Goal: Task Accomplishment & Management: Use online tool/utility

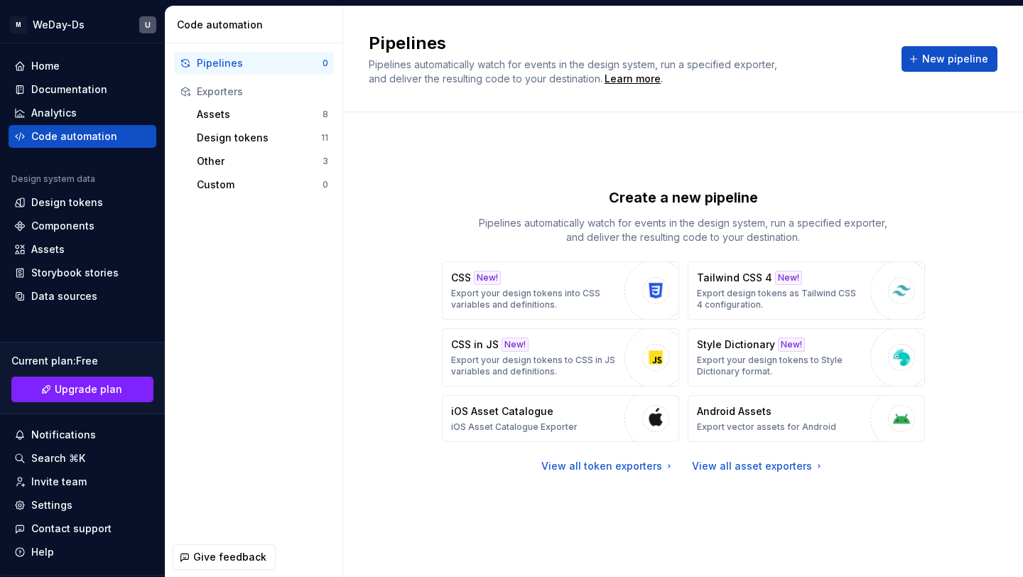
click at [617, 472] on div "View all token exporters" at bounding box center [609, 466] width 134 height 14
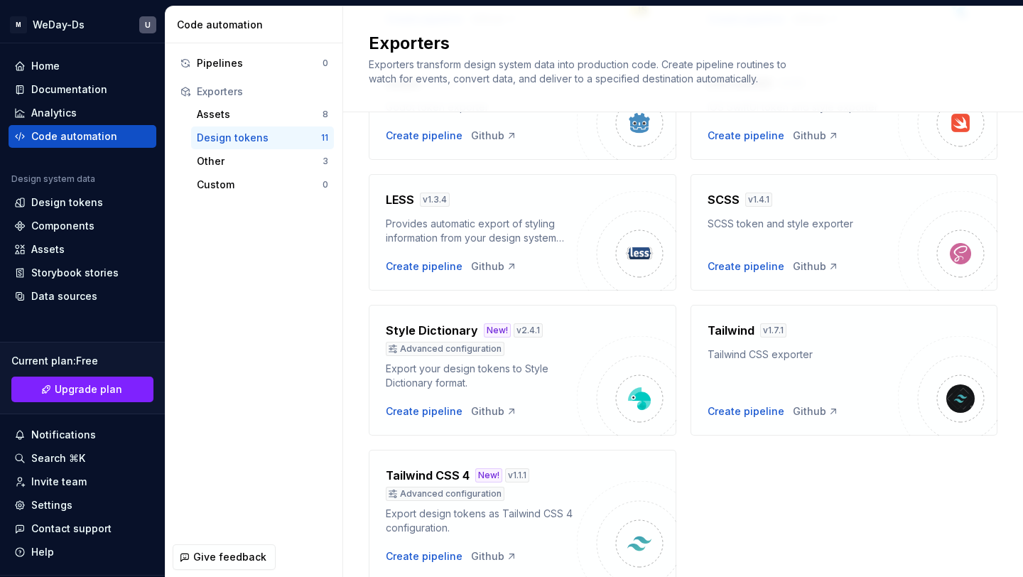
scroll to position [462, 0]
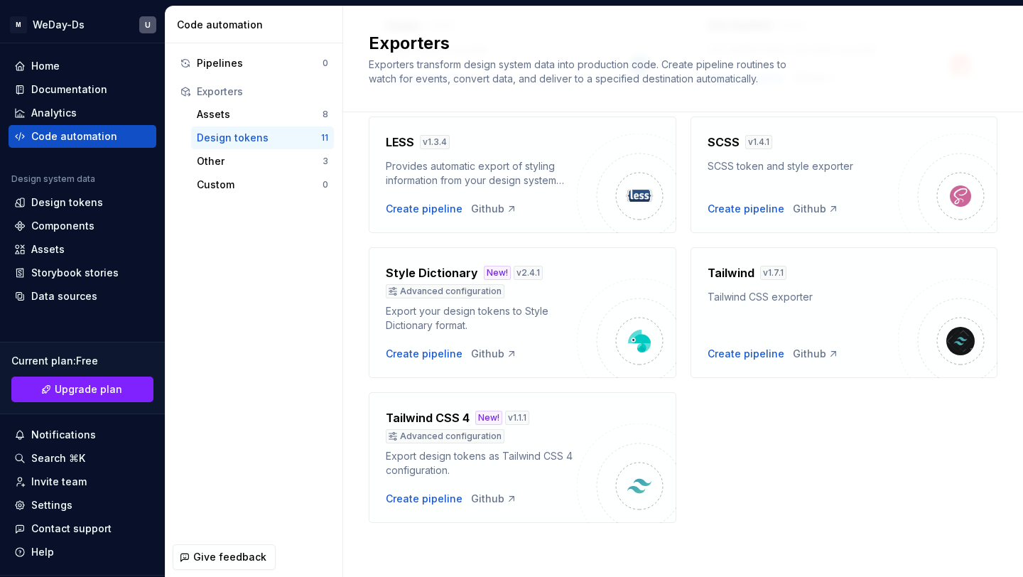
click at [438, 490] on div "Tailwind CSS 4 New! v 1.1.1 Advanced configuration Export design tokens as Tail…" at bounding box center [481, 457] width 191 height 97
click at [432, 502] on div "Create pipeline" at bounding box center [424, 499] width 77 height 14
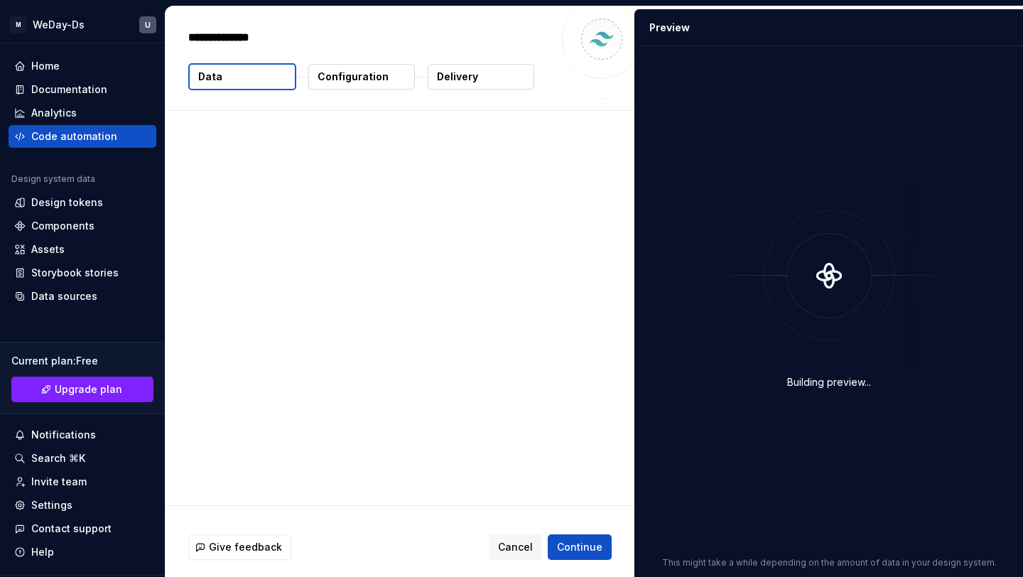
type textarea "*"
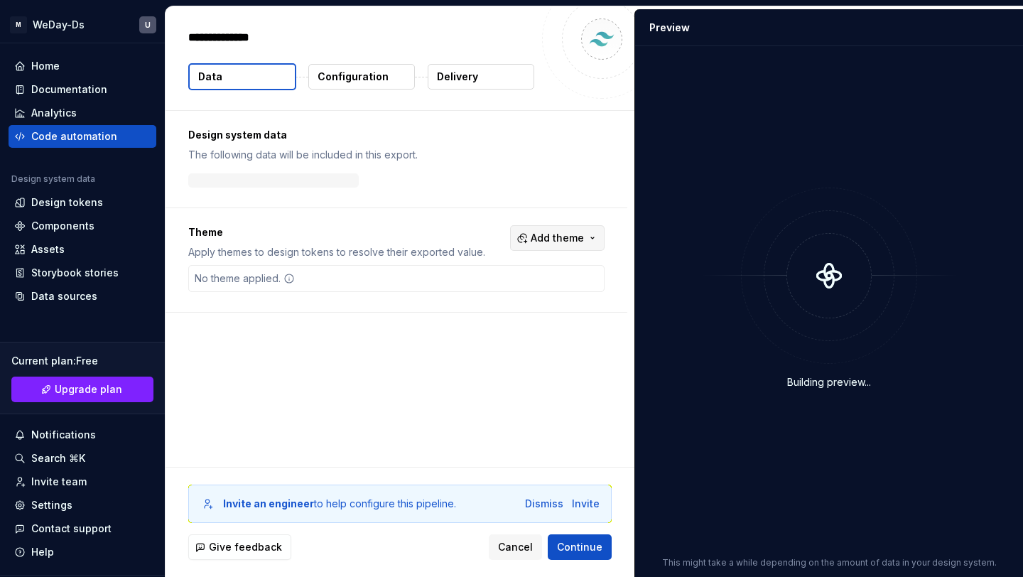
click at [536, 239] on button "Add theme" at bounding box center [557, 238] width 95 height 26
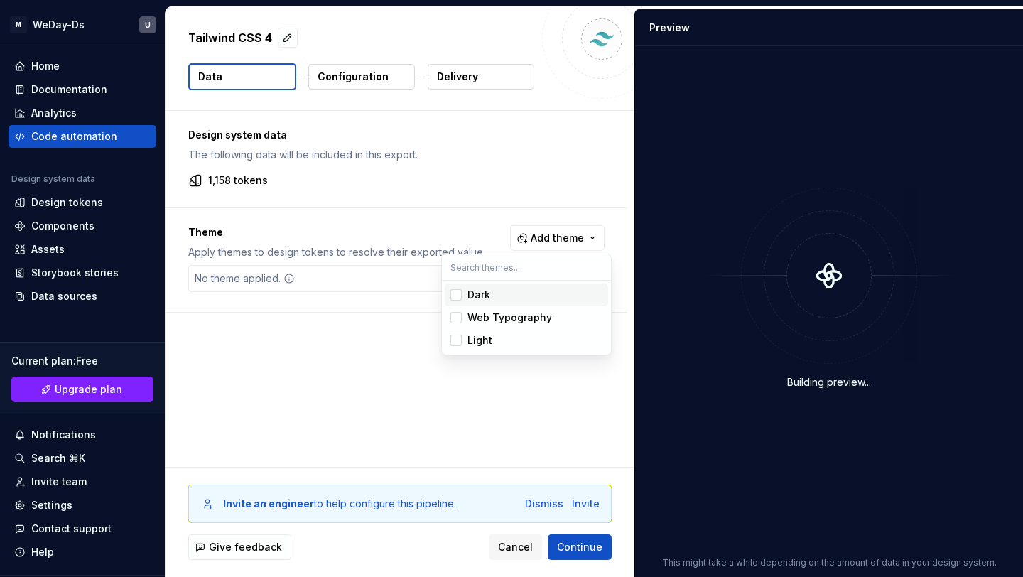
click at [502, 296] on div "Dark" at bounding box center [535, 295] width 135 height 14
click at [495, 318] on div "Web Typography" at bounding box center [510, 318] width 85 height 14
click at [489, 335] on div "Light" at bounding box center [480, 340] width 25 height 14
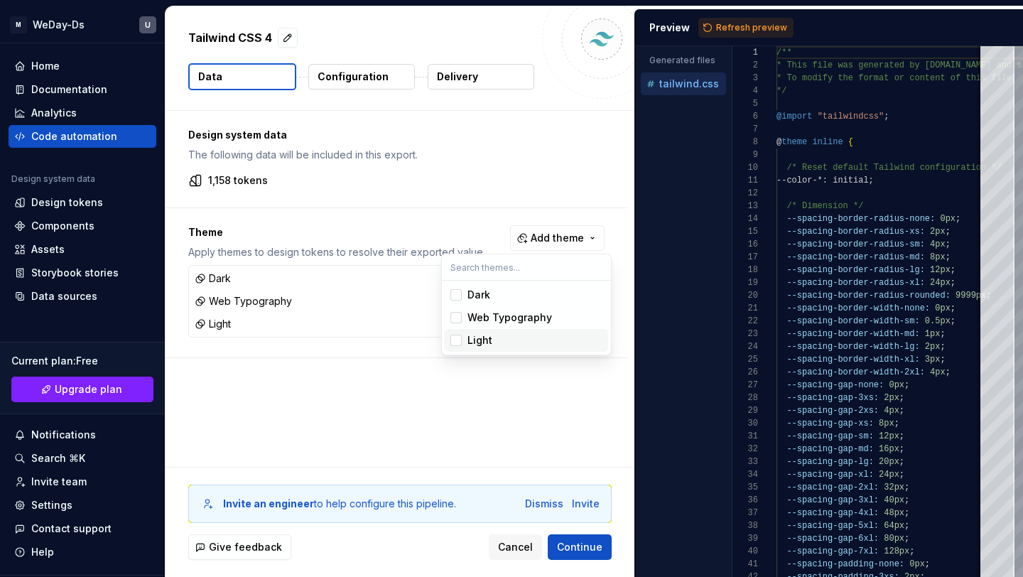
click at [563, 397] on html "M WeDay-Ds U Home Documentation Analytics Code automation Design system data De…" at bounding box center [511, 288] width 1023 height 577
click at [722, 23] on span "Refresh preview" at bounding box center [751, 27] width 71 height 11
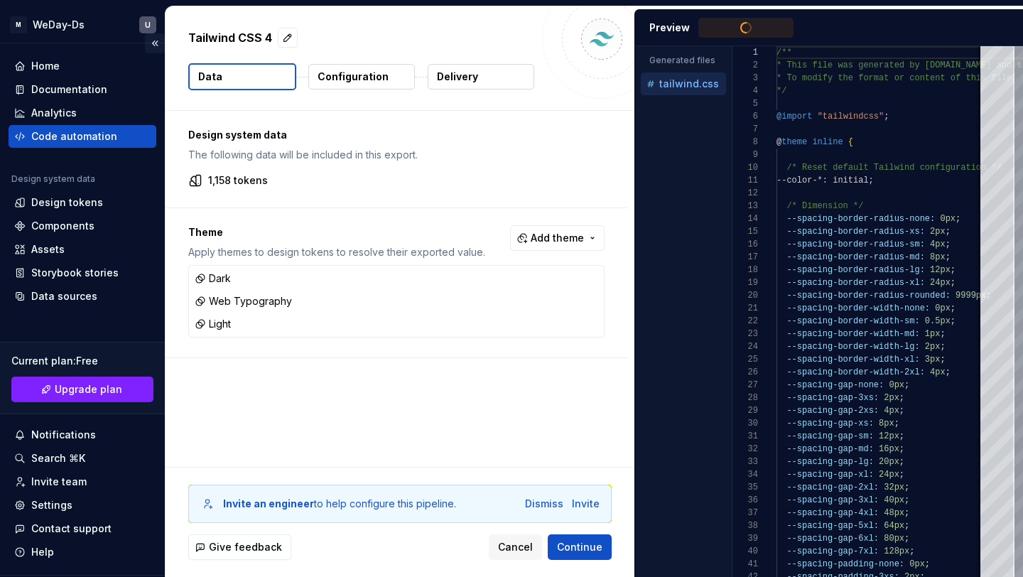
click at [154, 43] on button "Collapse sidebar" at bounding box center [155, 43] width 20 height 20
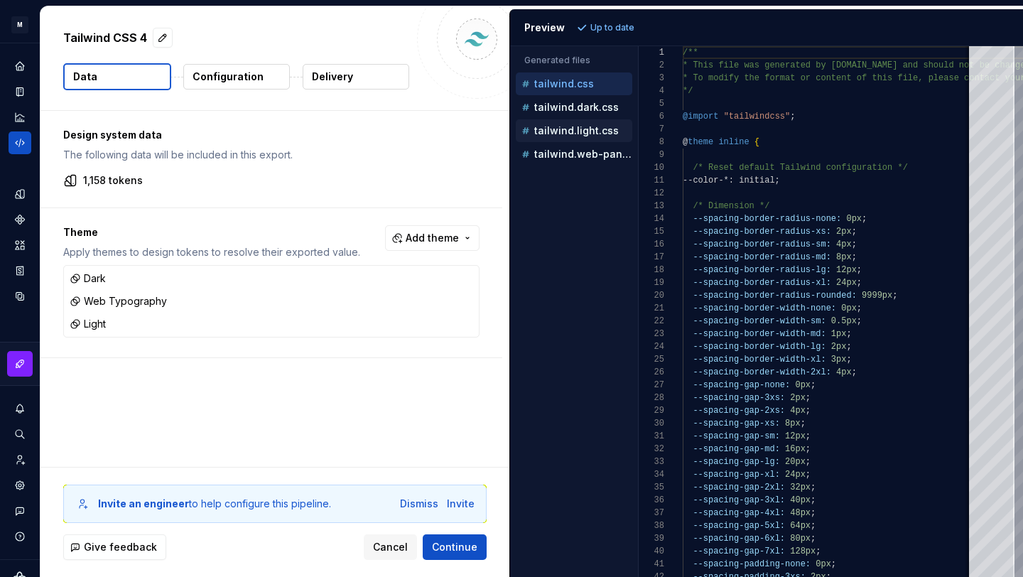
click at [595, 139] on div "tailwind.light.css" at bounding box center [574, 130] width 117 height 23
click at [604, 131] on p "tailwind.light.css" at bounding box center [576, 130] width 85 height 11
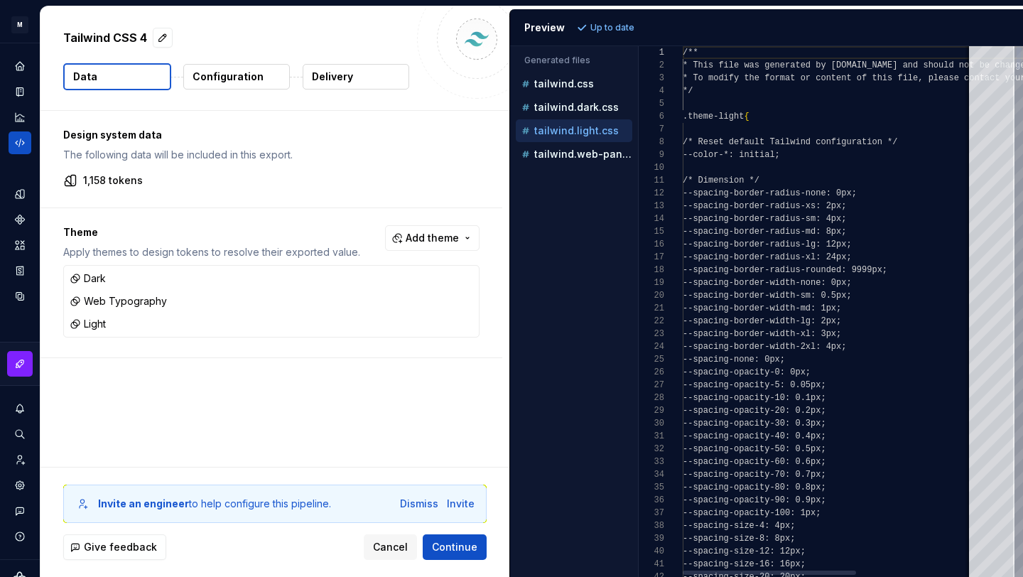
scroll to position [128, 0]
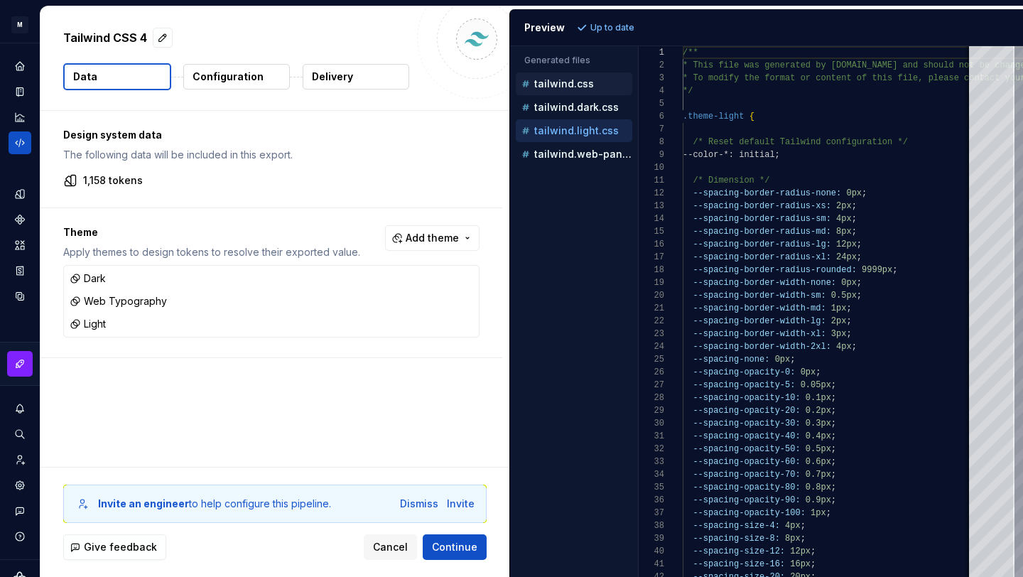
click at [570, 87] on p "tailwind.css" at bounding box center [564, 83] width 60 height 11
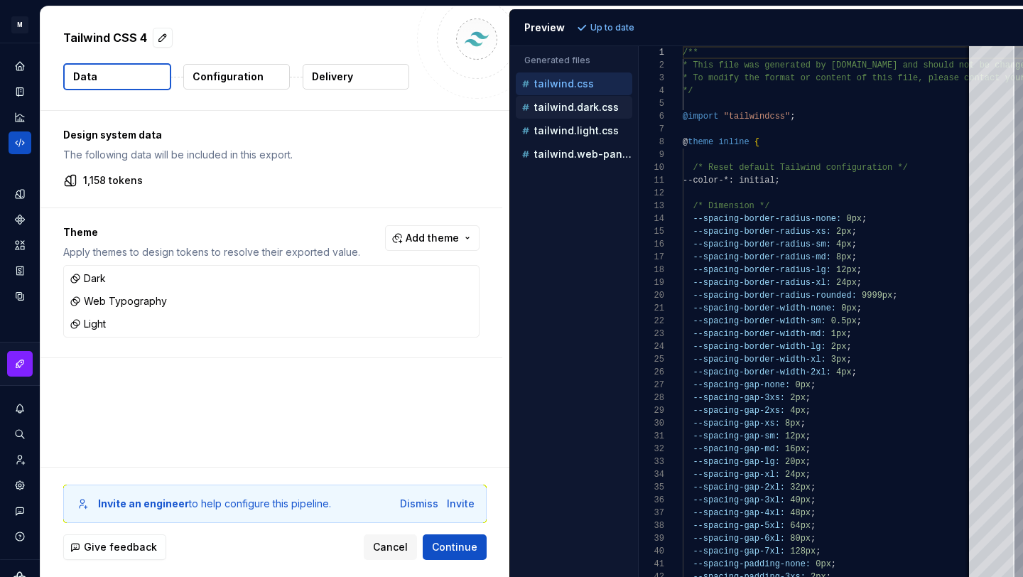
click at [575, 118] on div "tailwind.dark.css" at bounding box center [574, 107] width 117 height 23
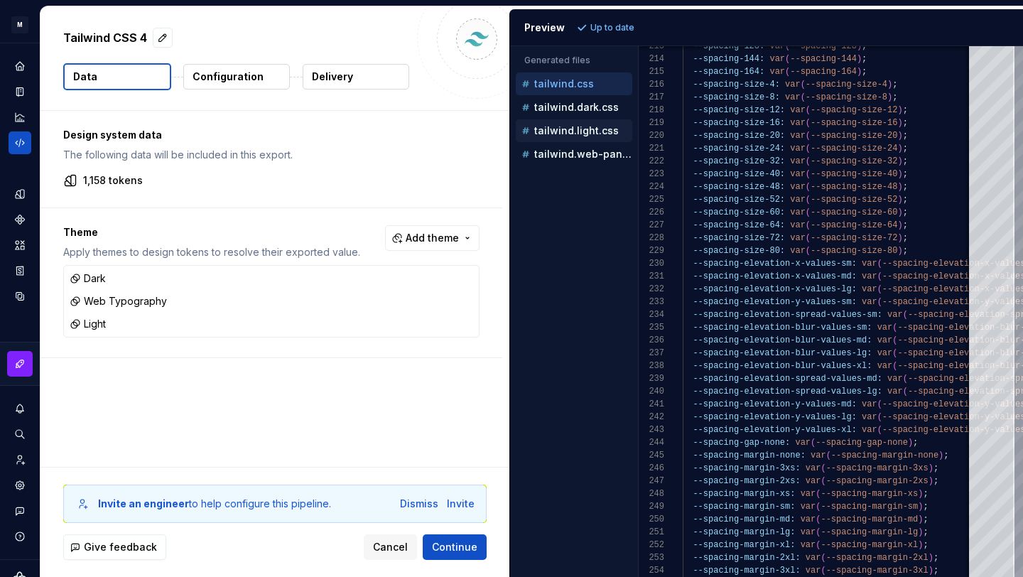
click at [599, 127] on p "tailwind.light.css" at bounding box center [576, 130] width 85 height 11
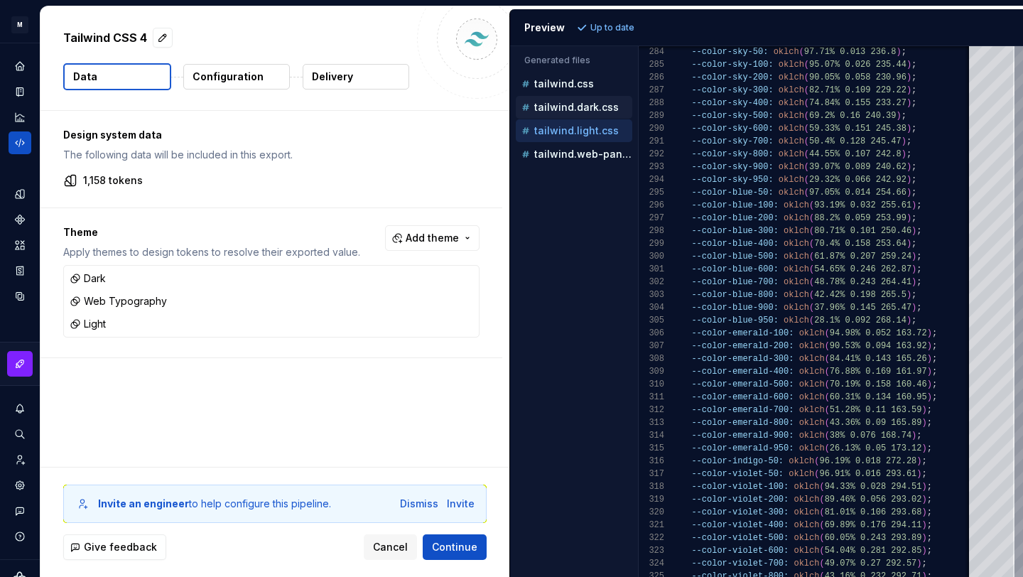
click at [592, 106] on p "tailwind.dark.css" at bounding box center [576, 107] width 85 height 11
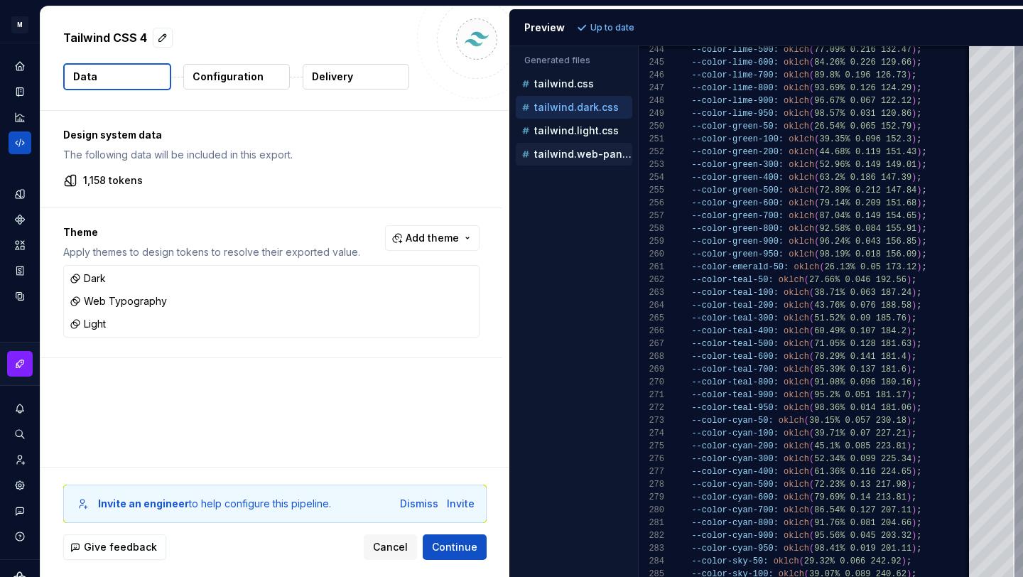
click at [584, 153] on p "tailwind.web-panel.css" at bounding box center [583, 154] width 98 height 11
type textarea "**********"
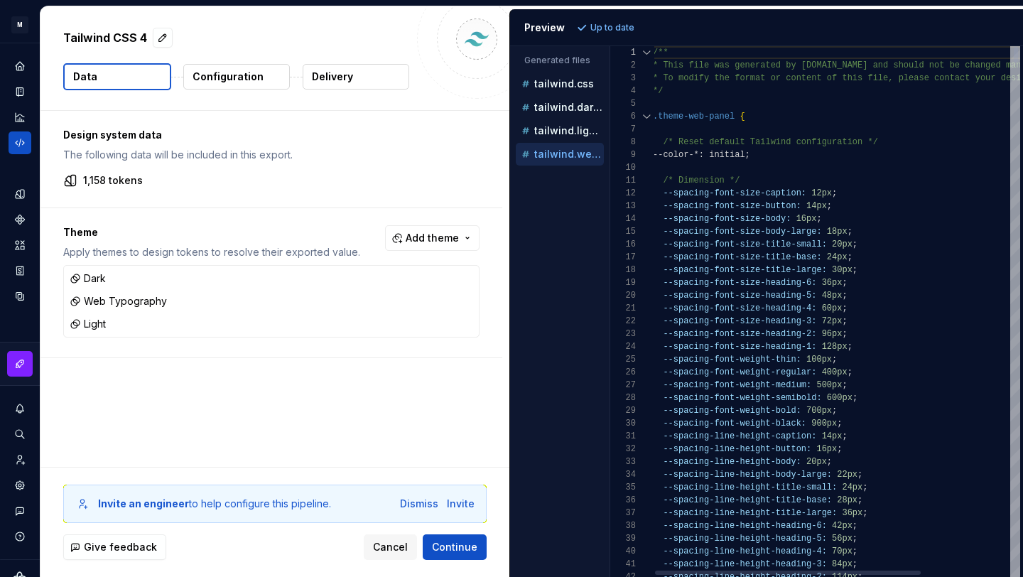
click at [607, 188] on div "Generated files Accessibility guide for tree . Navigate the tree with the arrow…" at bounding box center [766, 311] width 513 height 531
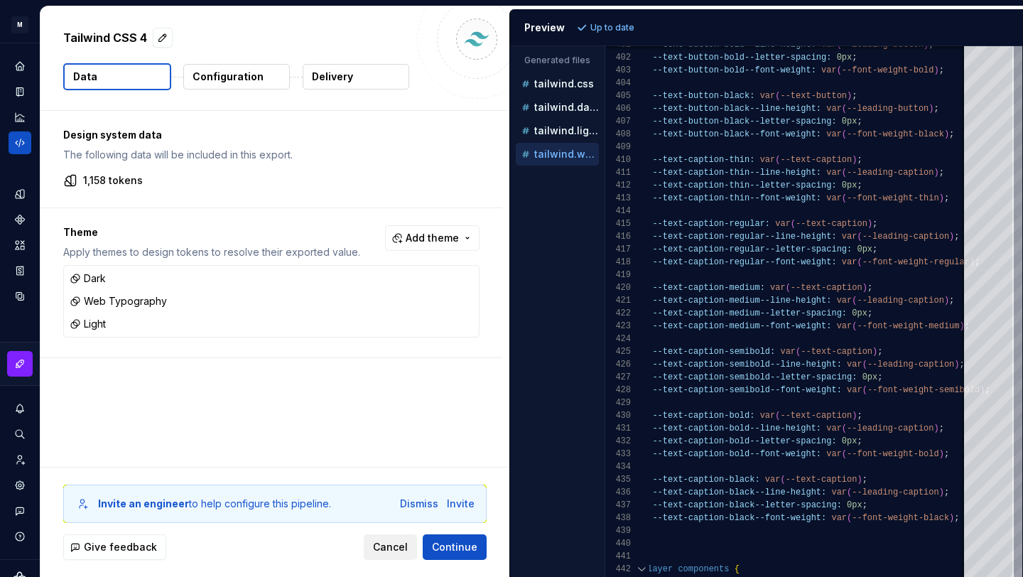
click at [379, 554] on button "Cancel" at bounding box center [390, 547] width 53 height 26
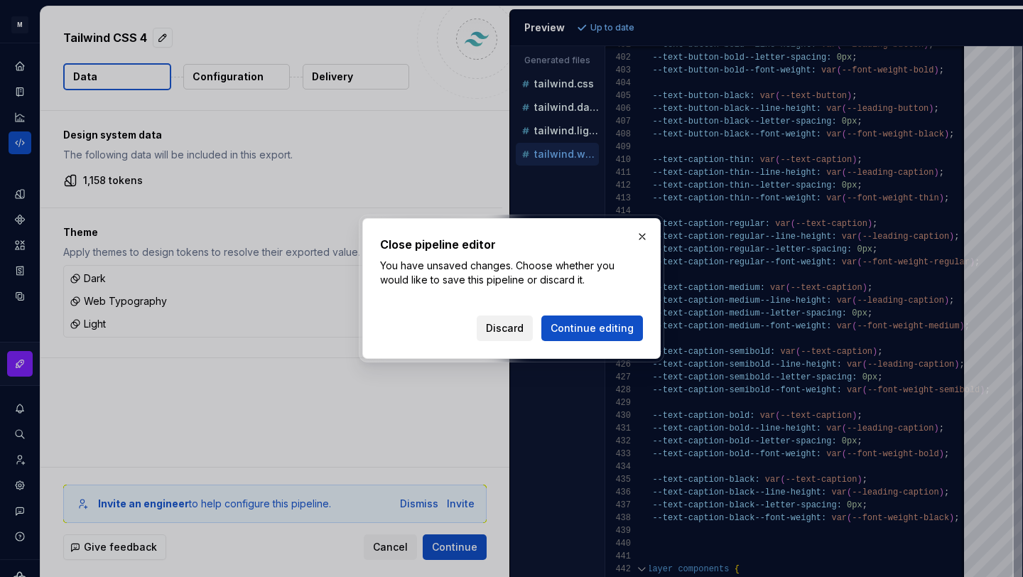
click at [512, 333] on span "Discard" at bounding box center [505, 328] width 38 height 14
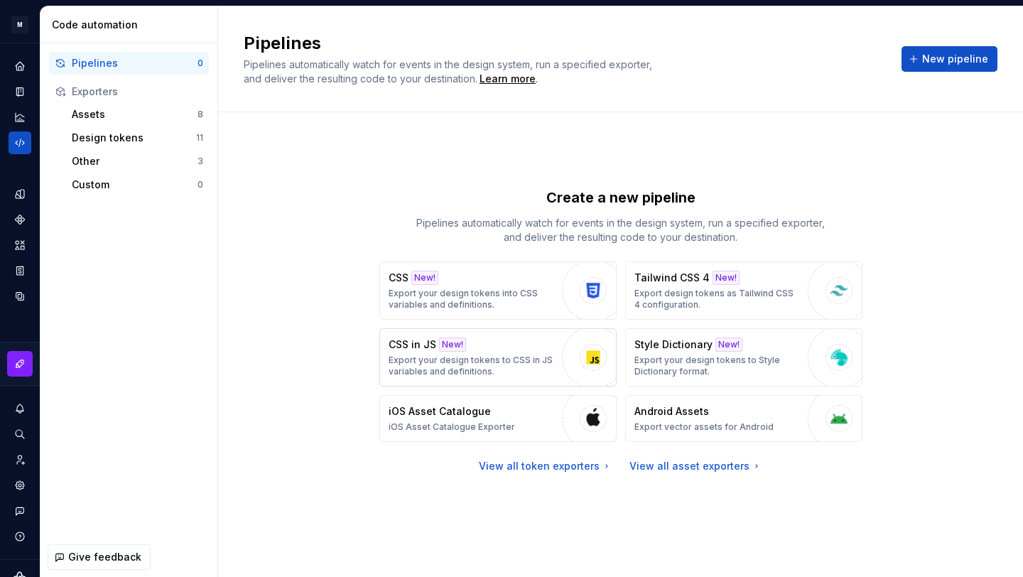
click at [525, 347] on div "CSS in JS New! Export your design tokens to CSS in JS variables and definitions." at bounding box center [472, 358] width 166 height 40
type textarea "*"
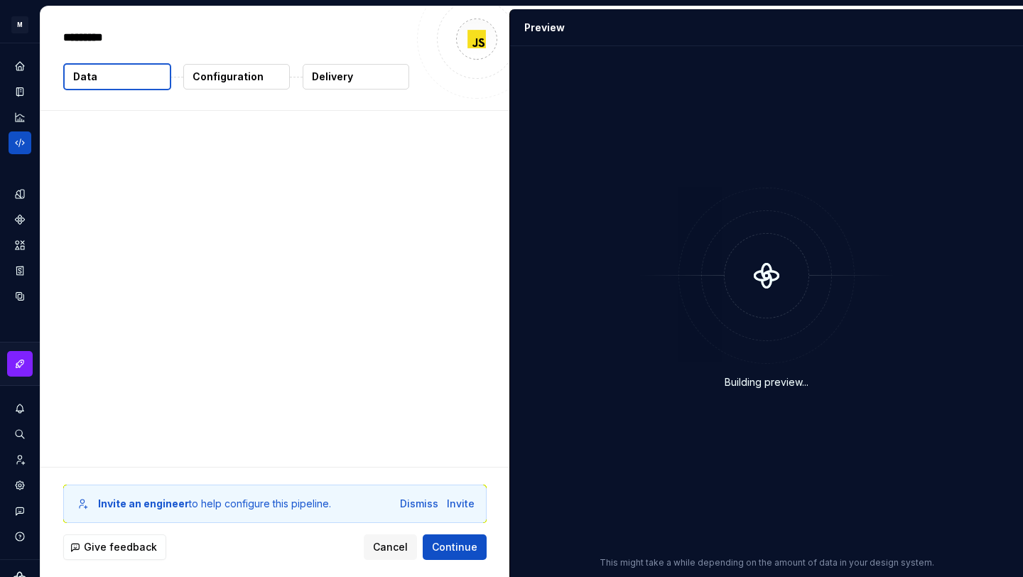
click at [548, 352] on div "Building preview..." at bounding box center [767, 288] width 496 height 467
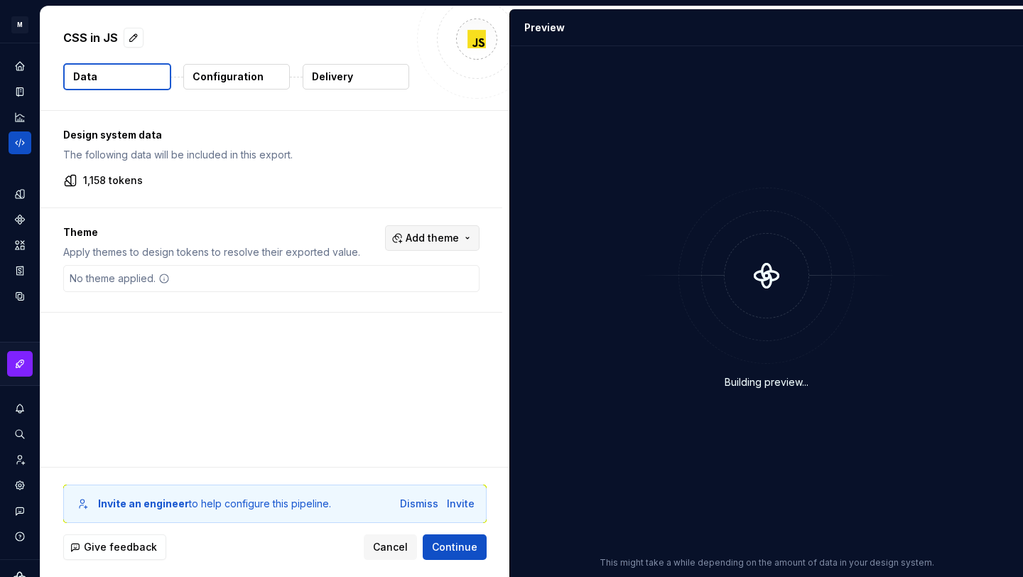
click at [457, 237] on span "Add theme" at bounding box center [432, 238] width 53 height 14
click at [431, 305] on span "Dark" at bounding box center [401, 295] width 163 height 23
click at [429, 327] on span "Web Typography" at bounding box center [401, 317] width 163 height 23
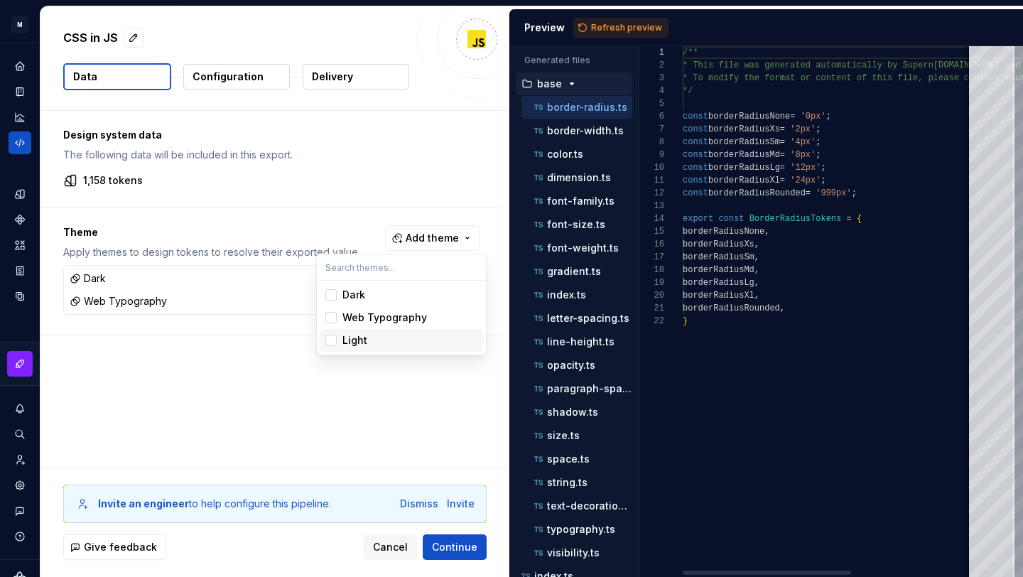
click at [417, 337] on div "Light" at bounding box center [410, 340] width 135 height 14
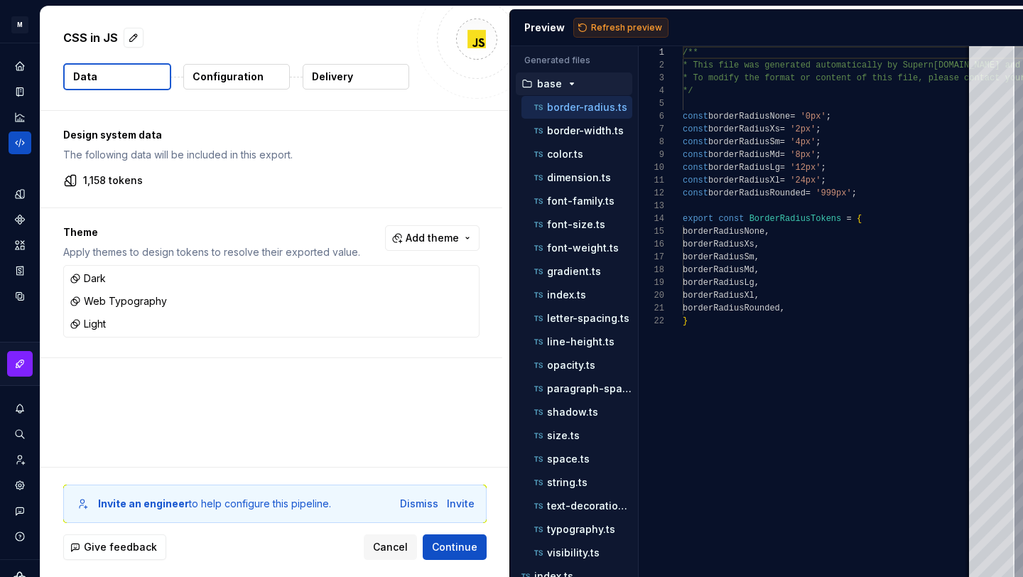
click at [598, 21] on html "M WeDay-Ds U Design system data CSS in JS Data Configuration Delivery Design sy…" at bounding box center [511, 288] width 1023 height 577
click at [603, 27] on span "Refresh preview" at bounding box center [626, 27] width 71 height 11
click at [572, 78] on icon "button" at bounding box center [571, 83] width 11 height 11
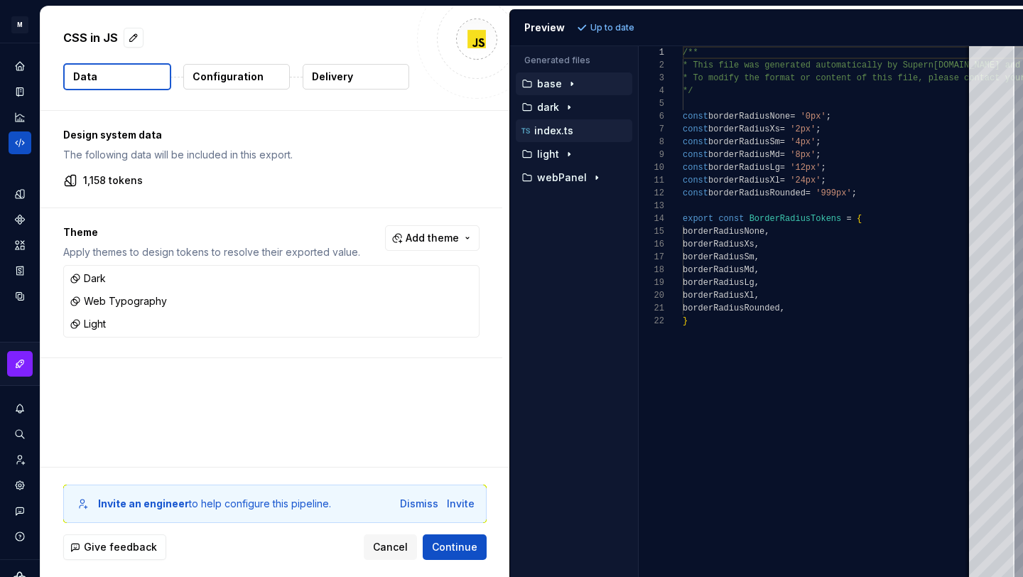
click at [568, 129] on p "index.ts" at bounding box center [553, 130] width 39 height 11
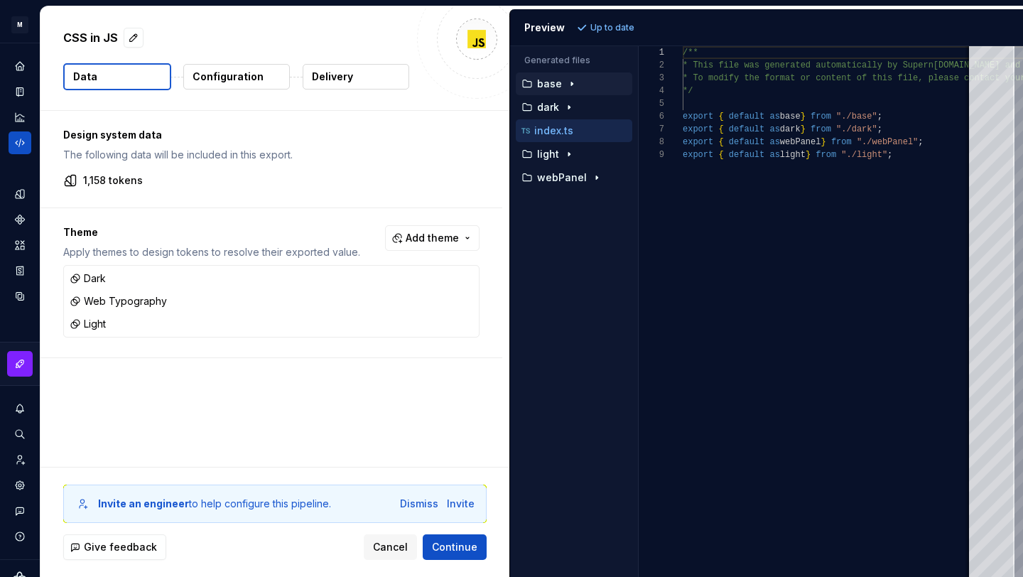
scroll to position [102, 0]
click at [569, 158] on icon "button" at bounding box center [569, 154] width 11 height 11
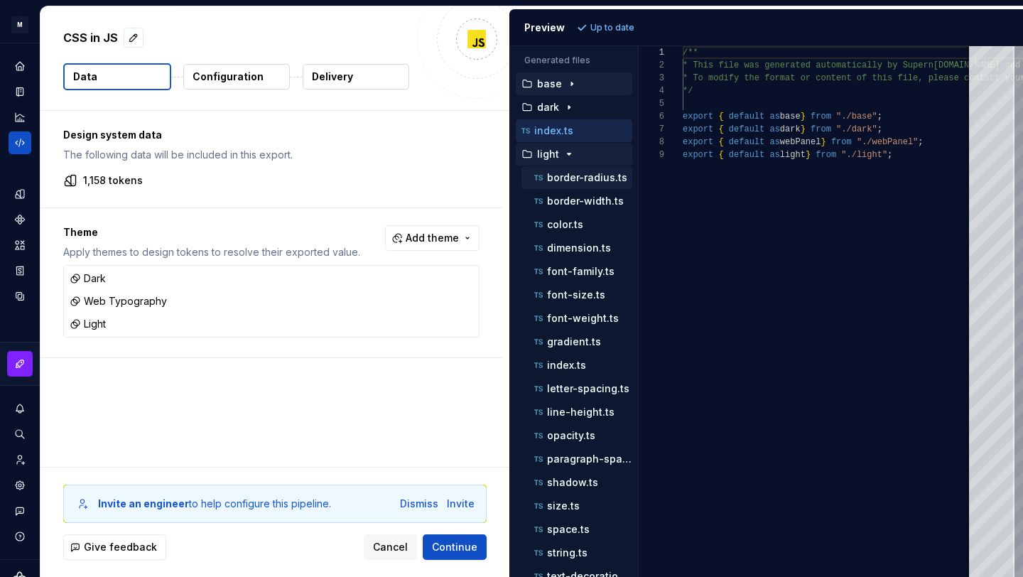
click at [581, 179] on p "border-radius.ts" at bounding box center [587, 177] width 80 height 11
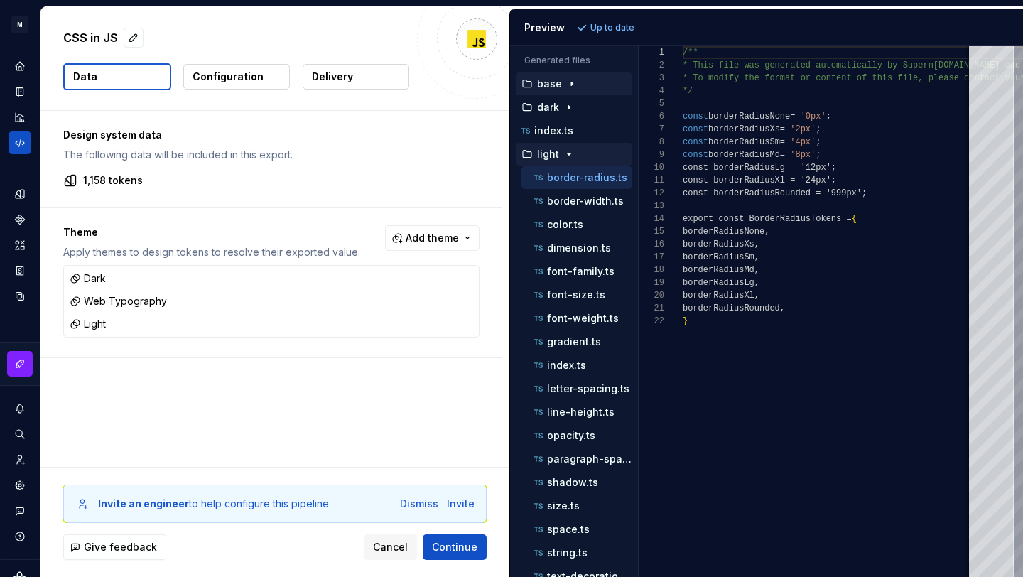
scroll to position [128, 0]
click at [604, 198] on p "border-width.ts" at bounding box center [585, 200] width 77 height 11
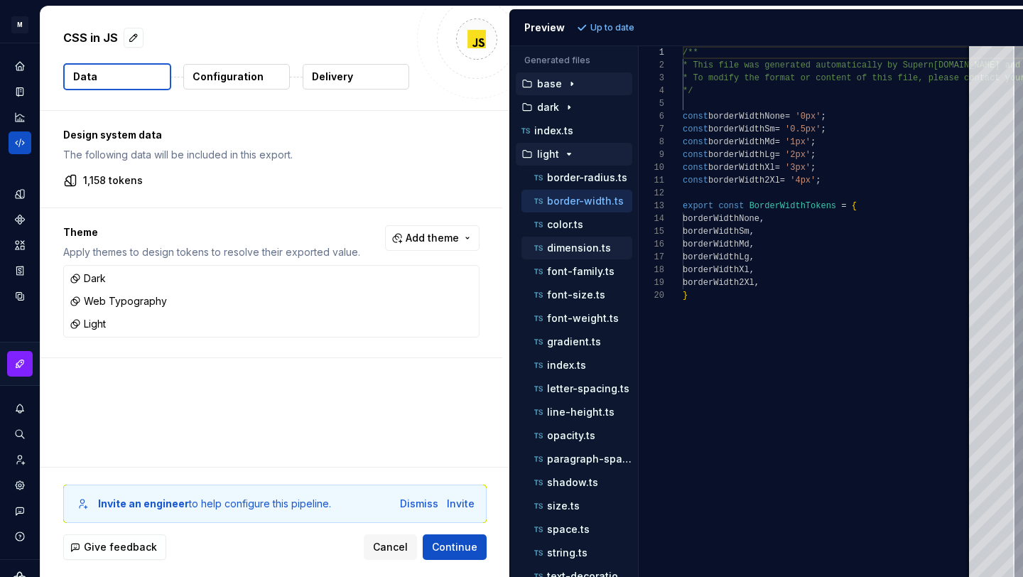
click at [596, 247] on p "dimension.ts" at bounding box center [579, 247] width 64 height 11
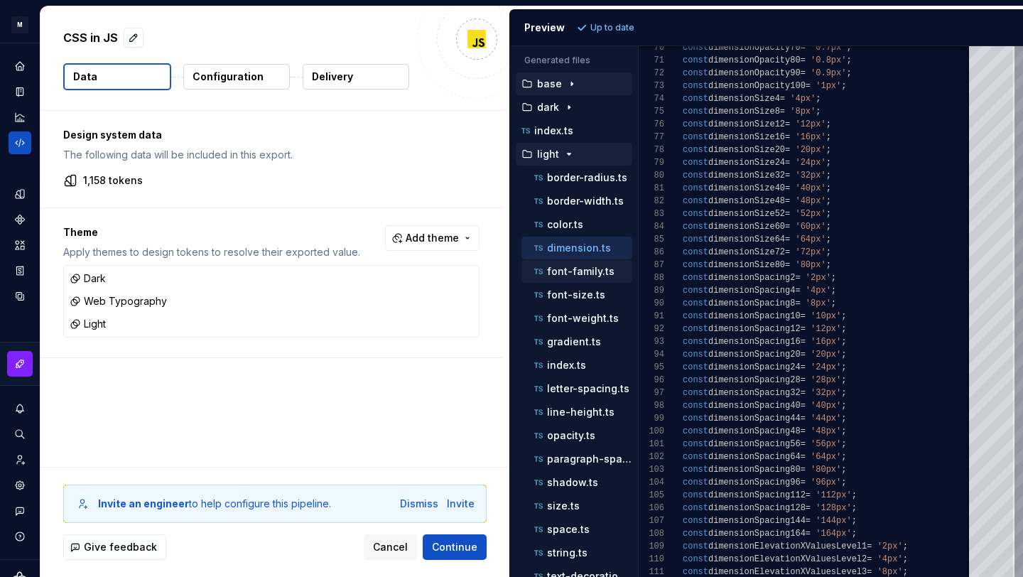
click at [589, 272] on p "font-family.ts" at bounding box center [581, 271] width 68 height 11
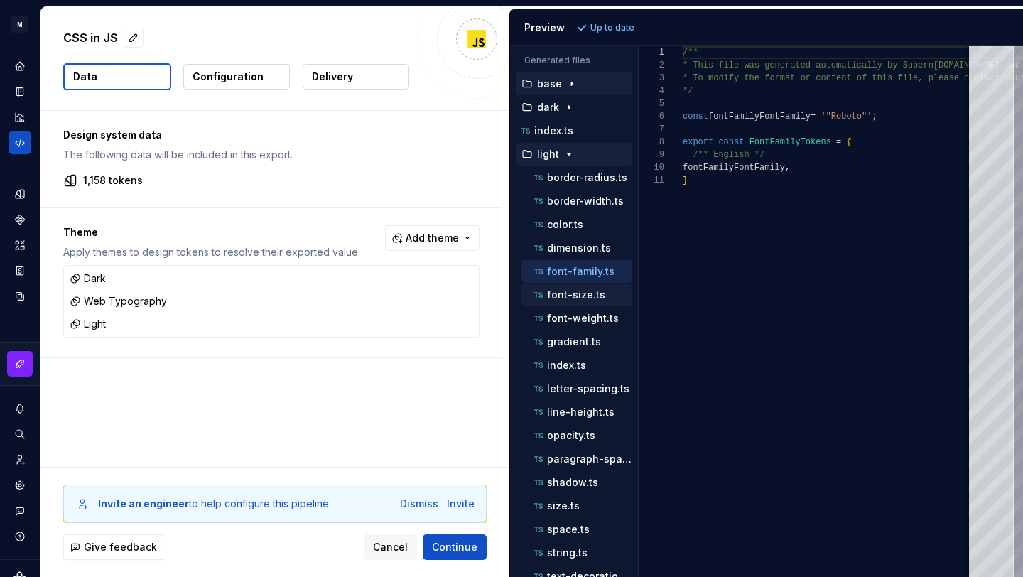
click at [592, 292] on p "font-size.ts" at bounding box center [576, 294] width 58 height 11
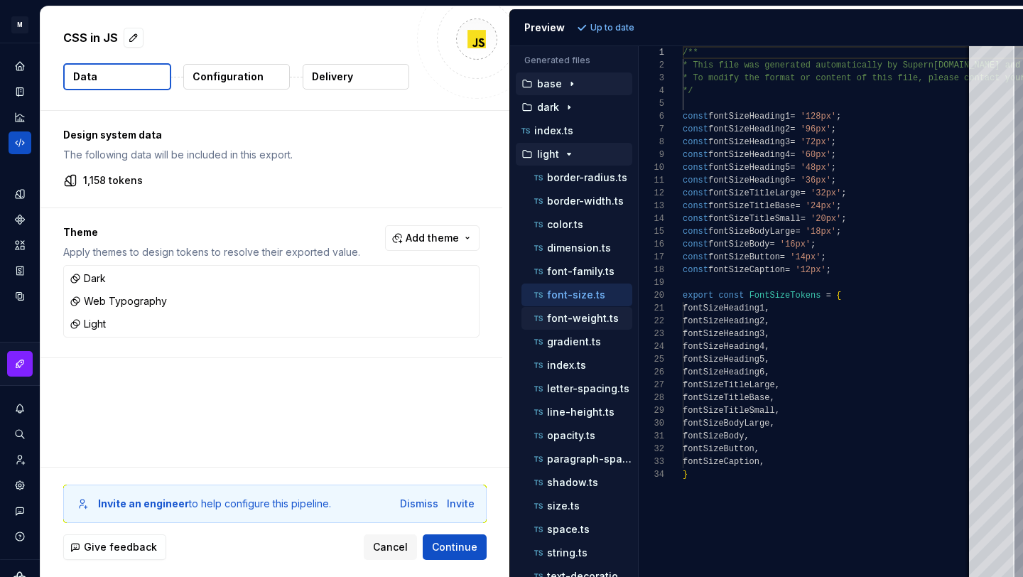
click at [593, 313] on p "font-weight.ts" at bounding box center [583, 318] width 72 height 11
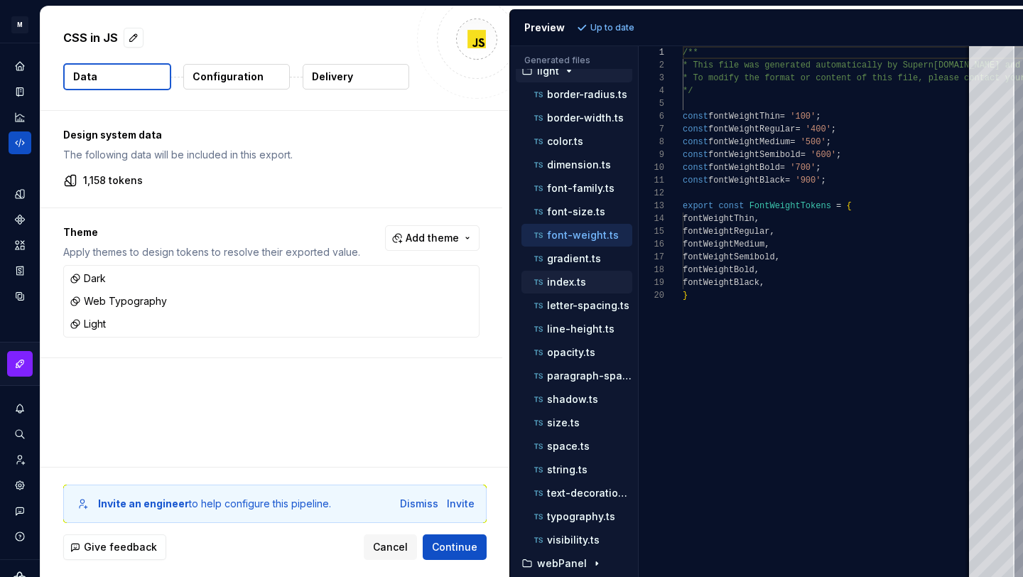
scroll to position [84, 0]
click at [573, 515] on p "typography.ts" at bounding box center [581, 515] width 68 height 11
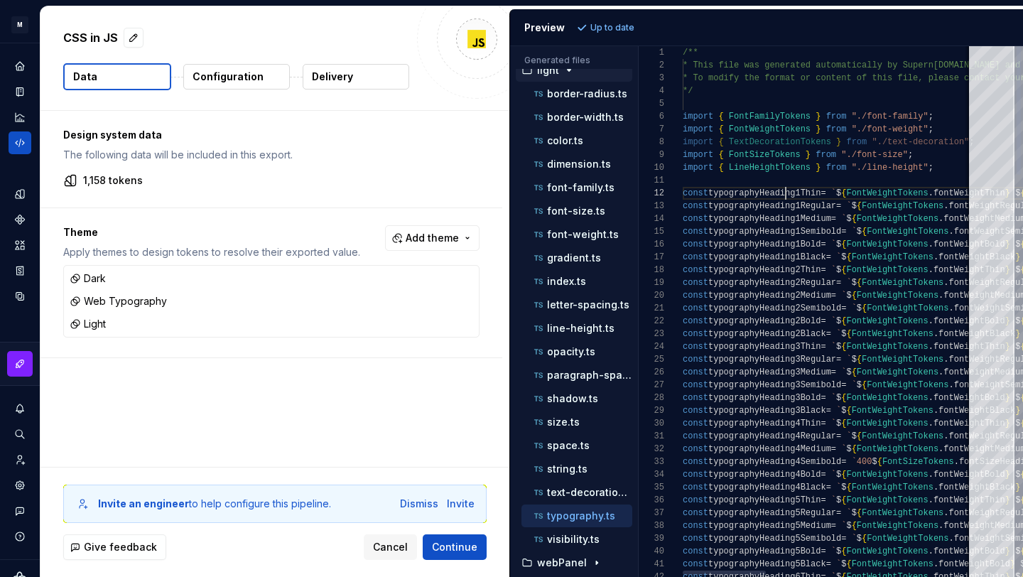
scroll to position [13, 103]
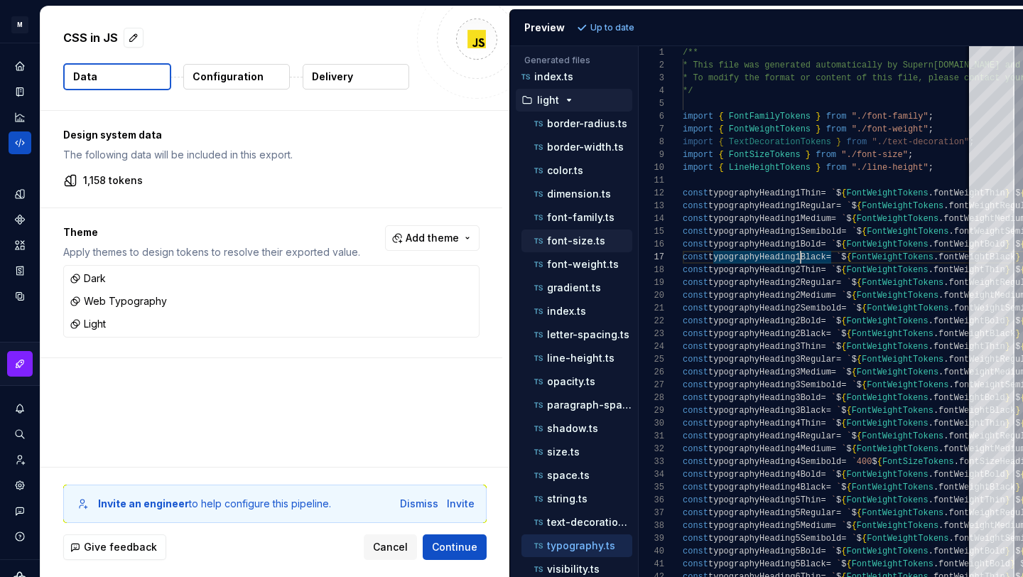
scroll to position [51, 0]
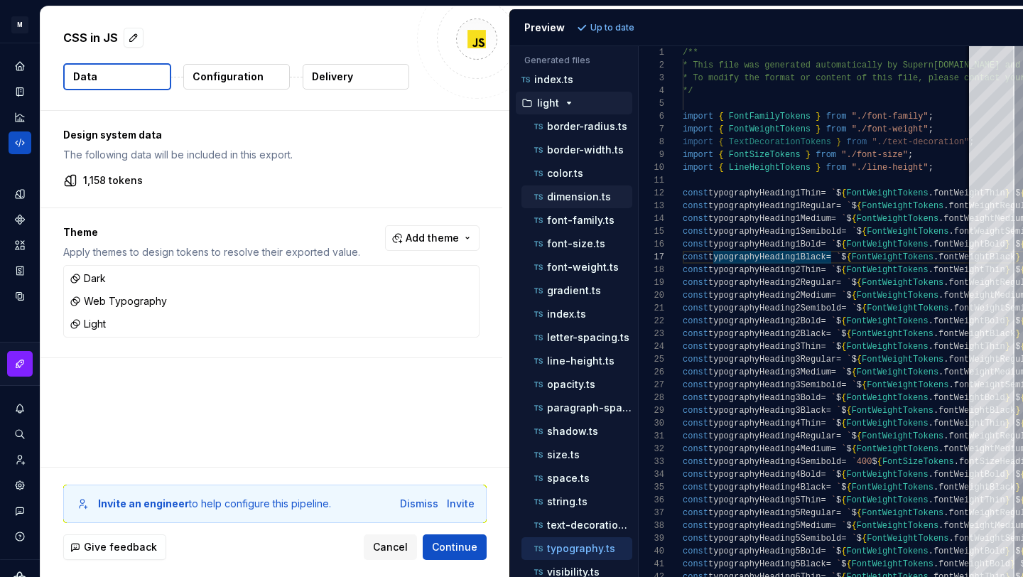
click at [577, 196] on p "dimension.ts" at bounding box center [579, 196] width 64 height 11
type textarea "**********"
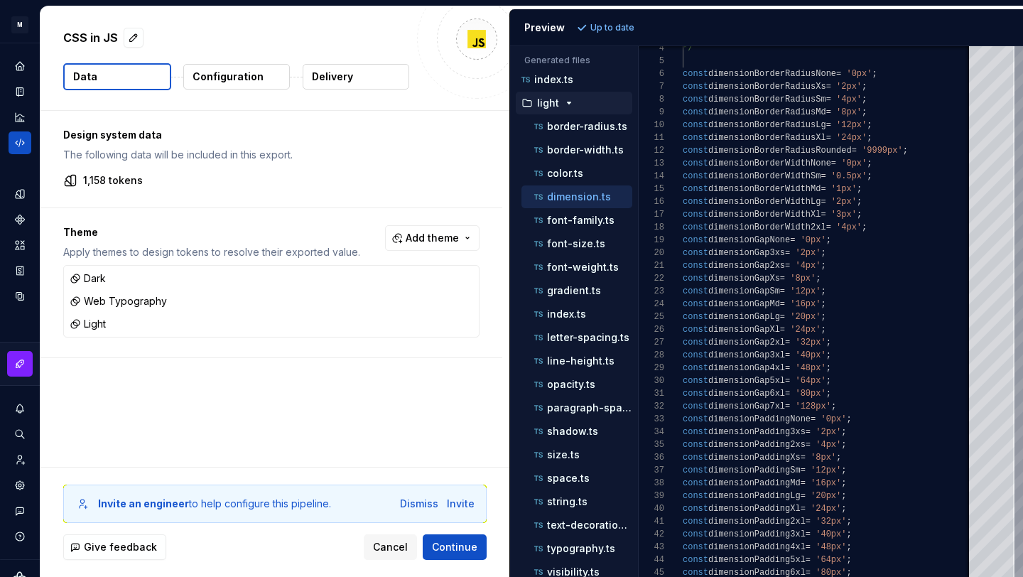
click at [210, 65] on button "Configuration" at bounding box center [236, 77] width 107 height 26
click at [216, 74] on p "Configuration" at bounding box center [228, 77] width 71 height 14
click at [250, 83] on p "Configuration" at bounding box center [228, 77] width 71 height 14
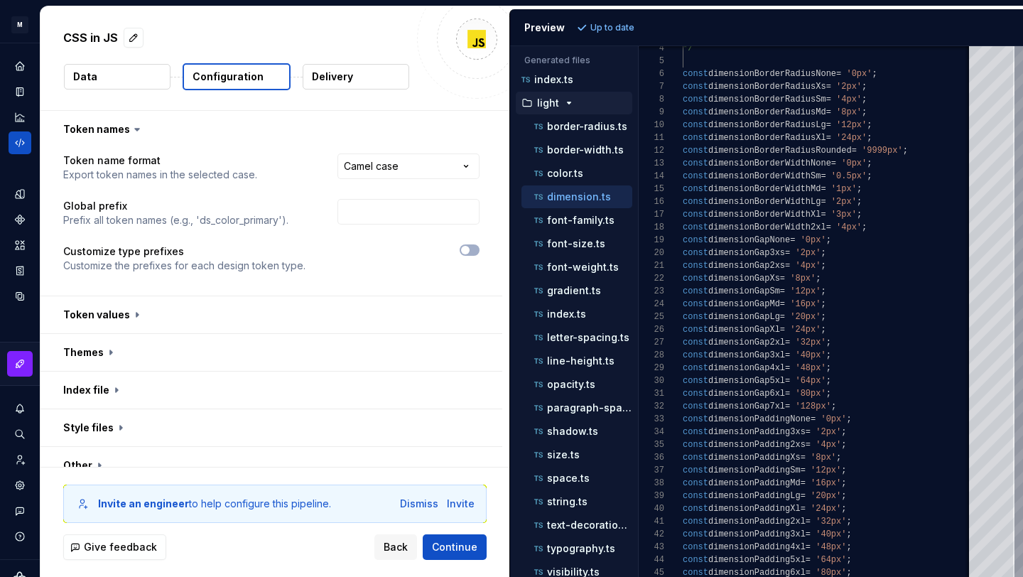
click at [242, 73] on p "Configuration" at bounding box center [228, 77] width 71 height 14
click at [144, 303] on button "button" at bounding box center [272, 314] width 462 height 37
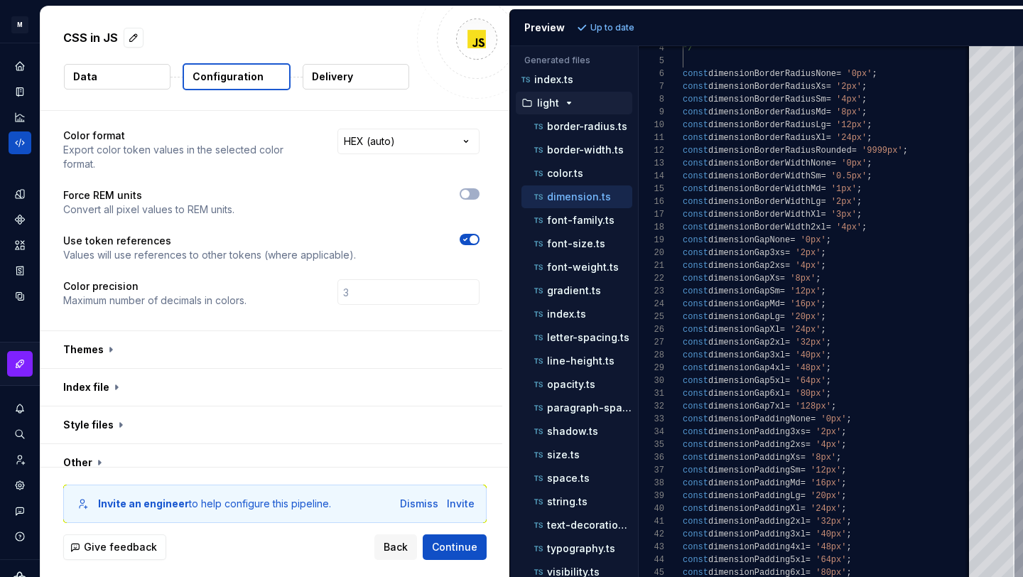
scroll to position [249, 0]
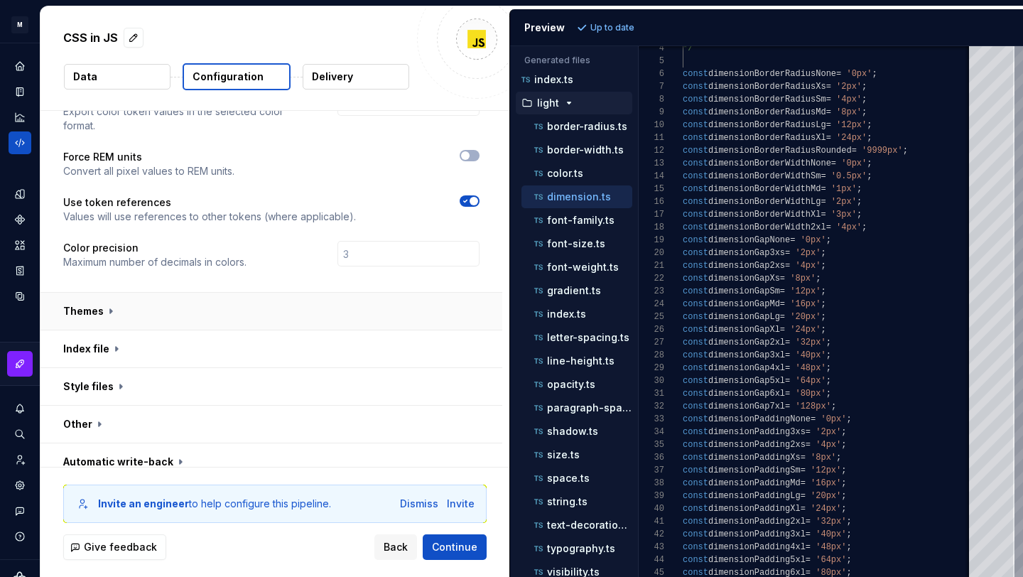
click at [122, 293] on button "button" at bounding box center [272, 311] width 462 height 37
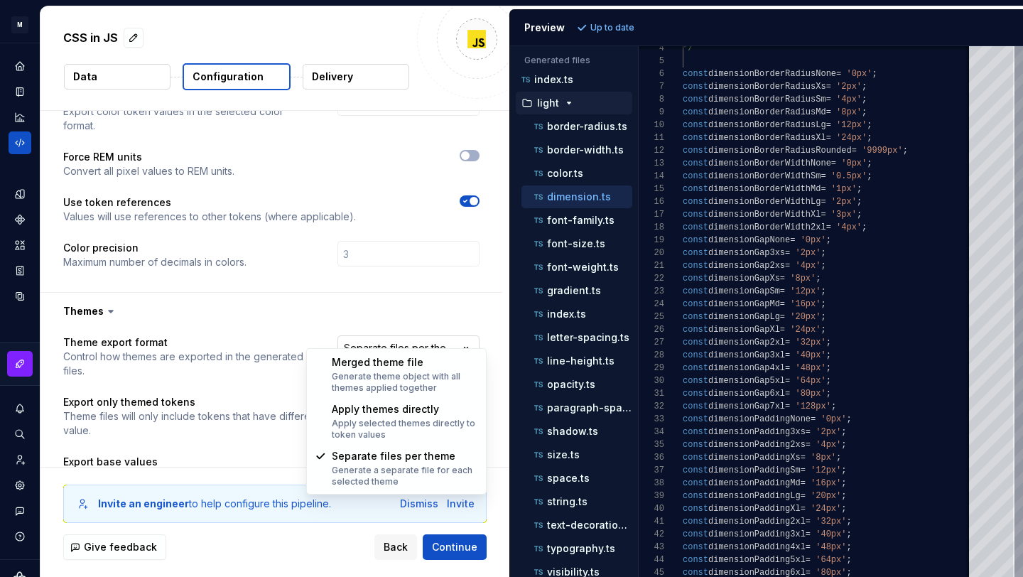
click at [410, 335] on html "**********" at bounding box center [511, 288] width 1023 height 577
click at [382, 558] on html "**********" at bounding box center [511, 288] width 1023 height 577
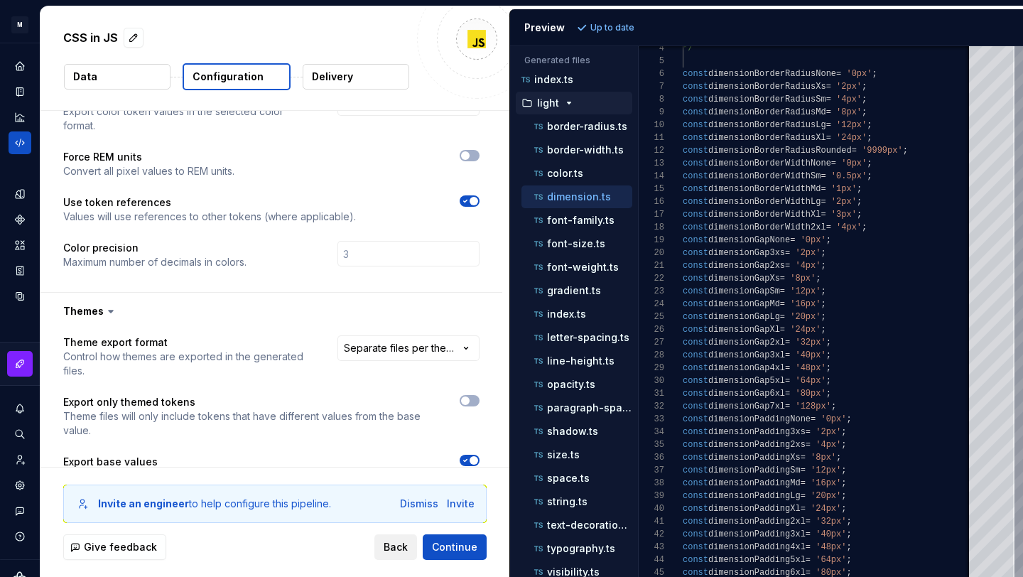
click at [389, 553] on span "Back" at bounding box center [396, 547] width 24 height 14
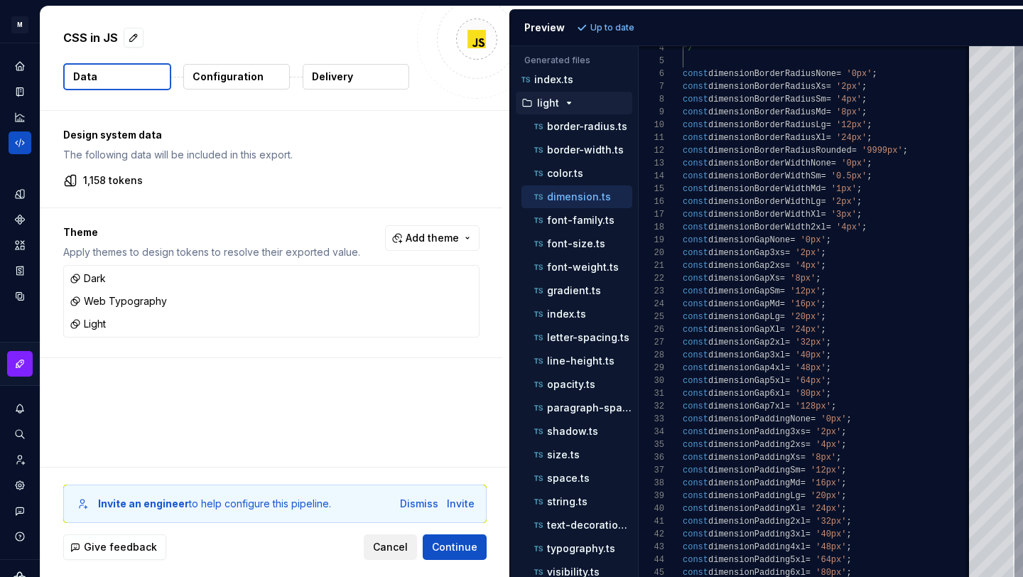
click at [389, 553] on span "Cancel" at bounding box center [390, 547] width 35 height 14
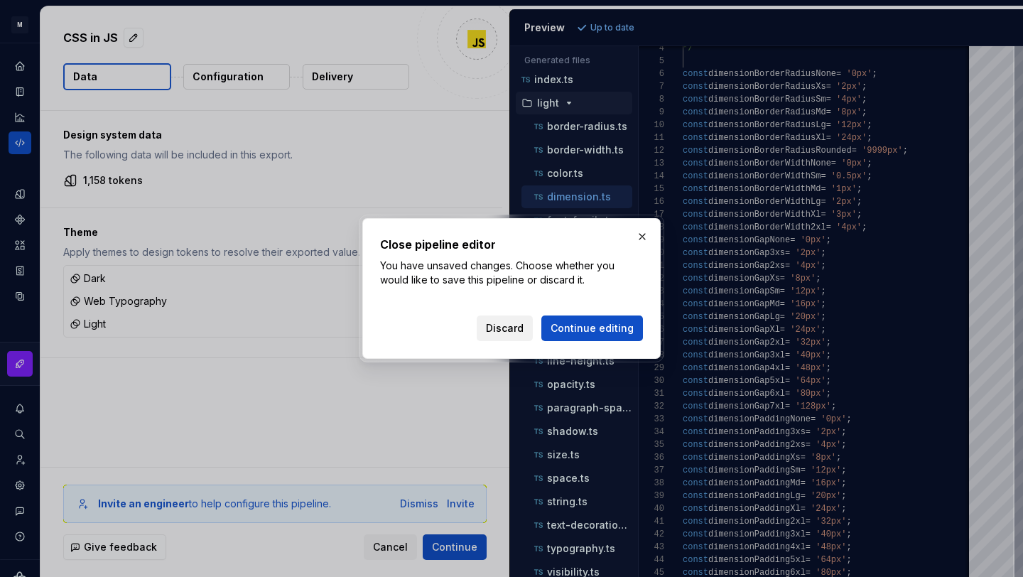
click at [507, 322] on span "Discard" at bounding box center [505, 328] width 38 height 14
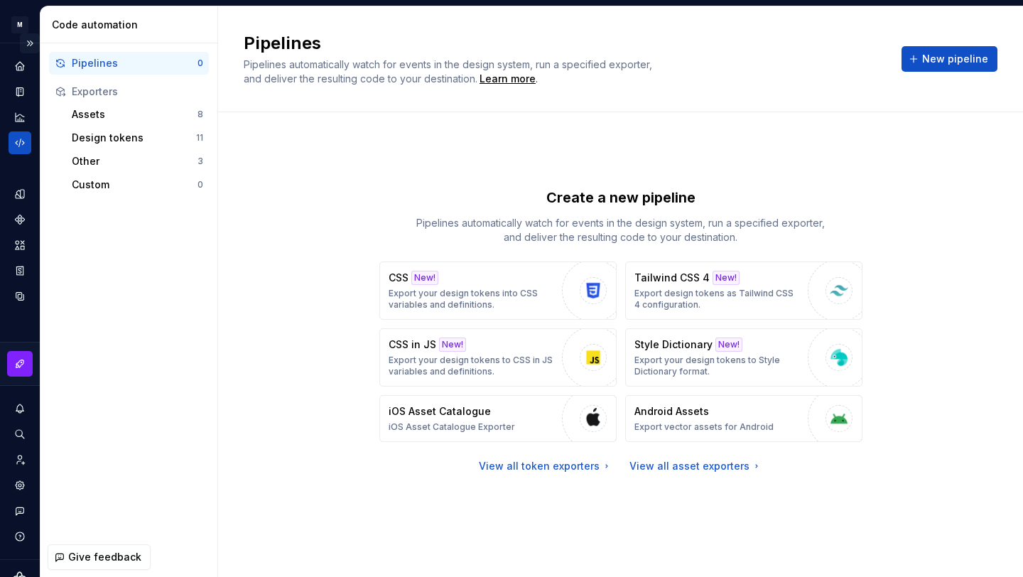
click at [30, 46] on button "Expand sidebar" at bounding box center [30, 43] width 20 height 20
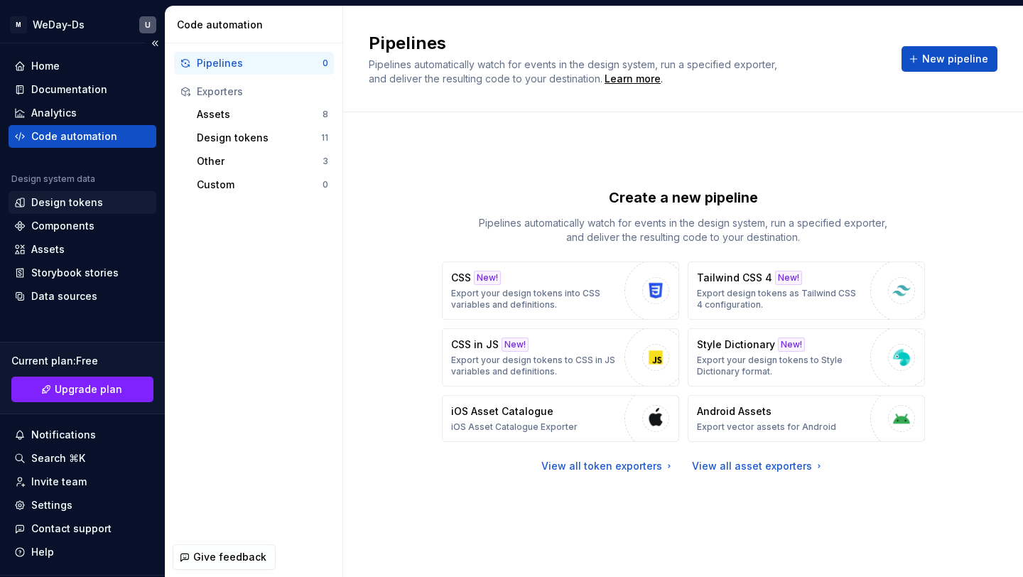
click at [99, 202] on div "Design tokens" at bounding box center [82, 202] width 136 height 14
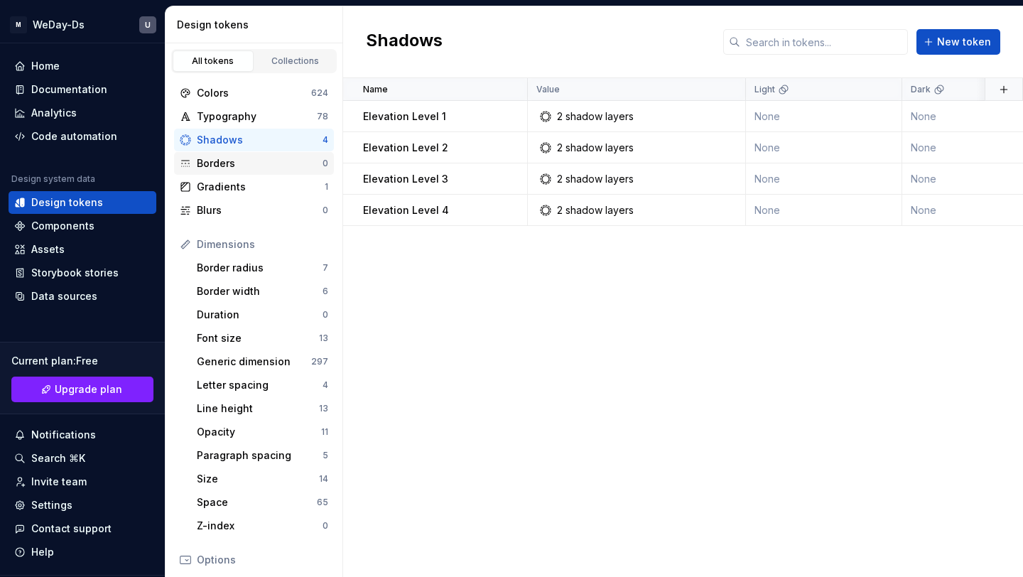
click at [267, 164] on div "Borders" at bounding box center [260, 163] width 126 height 14
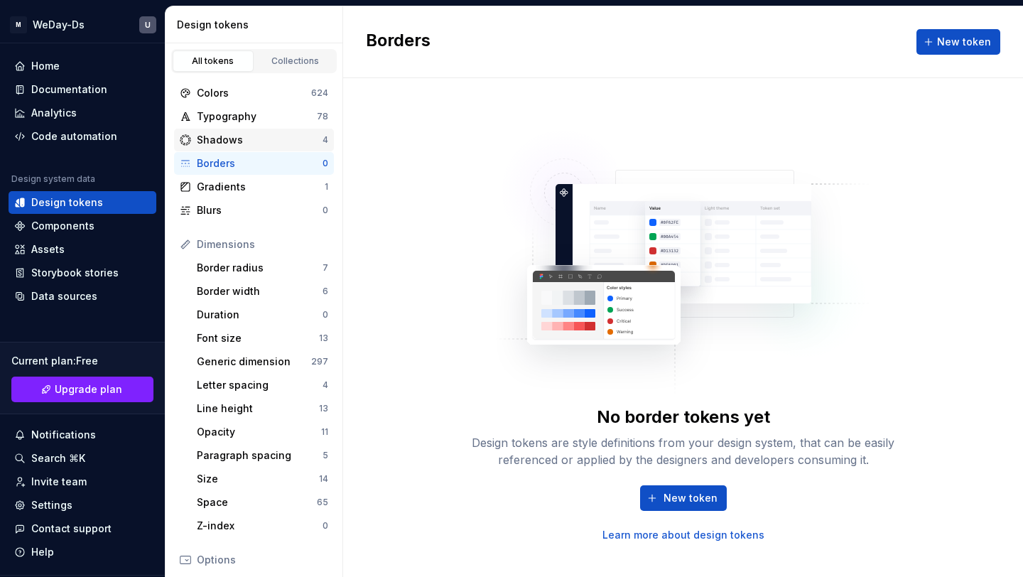
click at [273, 141] on div "Shadows" at bounding box center [260, 140] width 126 height 14
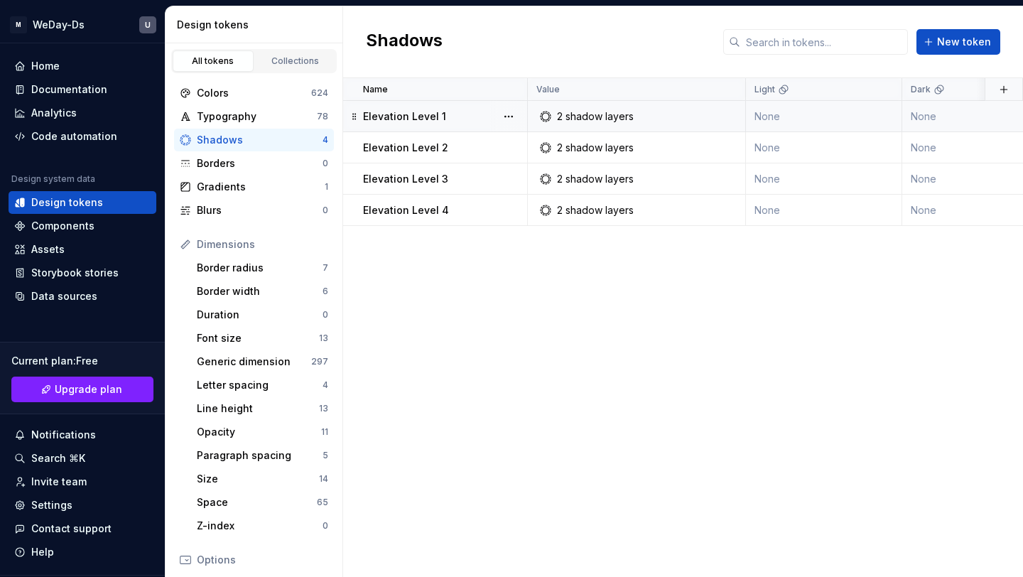
click at [634, 120] on div "2 shadow layers" at bounding box center [641, 116] width 208 height 14
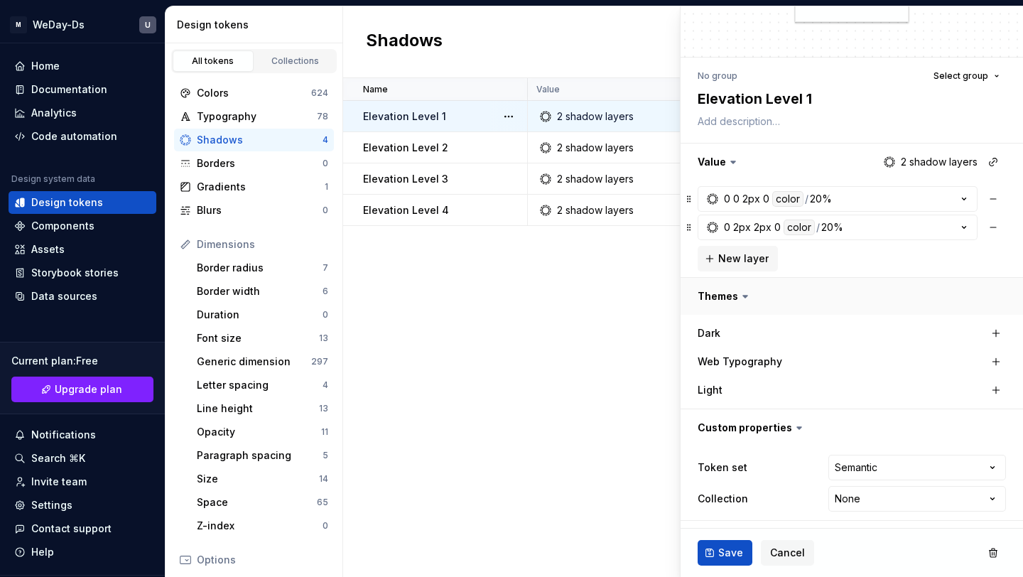
scroll to position [78, 0]
click at [632, 368] on div "Name Value Light Dark Token set Collection Web Typography Description Last upda…" at bounding box center [683, 327] width 680 height 499
click at [793, 552] on span "Cancel" at bounding box center [787, 553] width 35 height 14
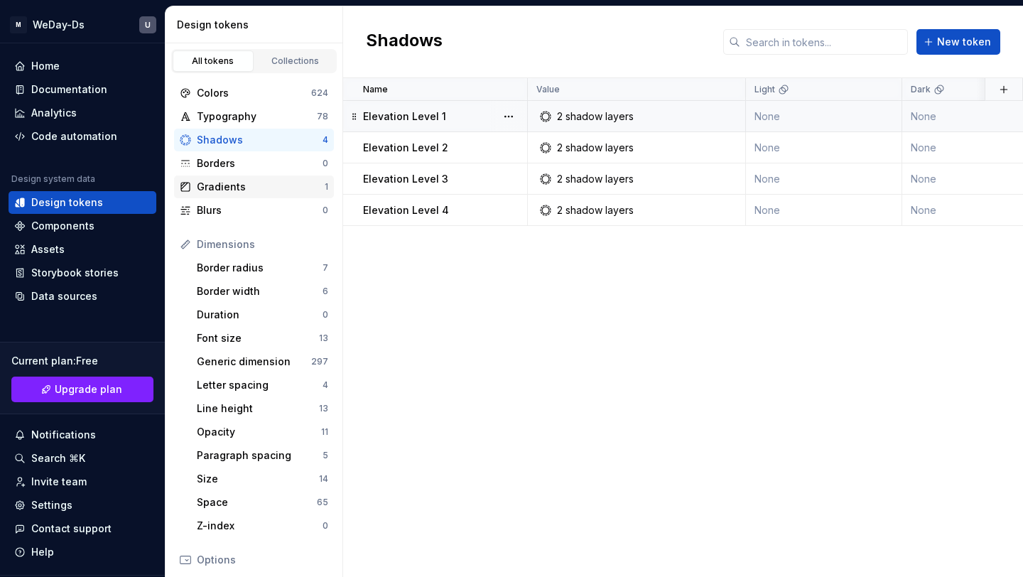
click at [274, 181] on div "Gradients" at bounding box center [261, 187] width 128 height 14
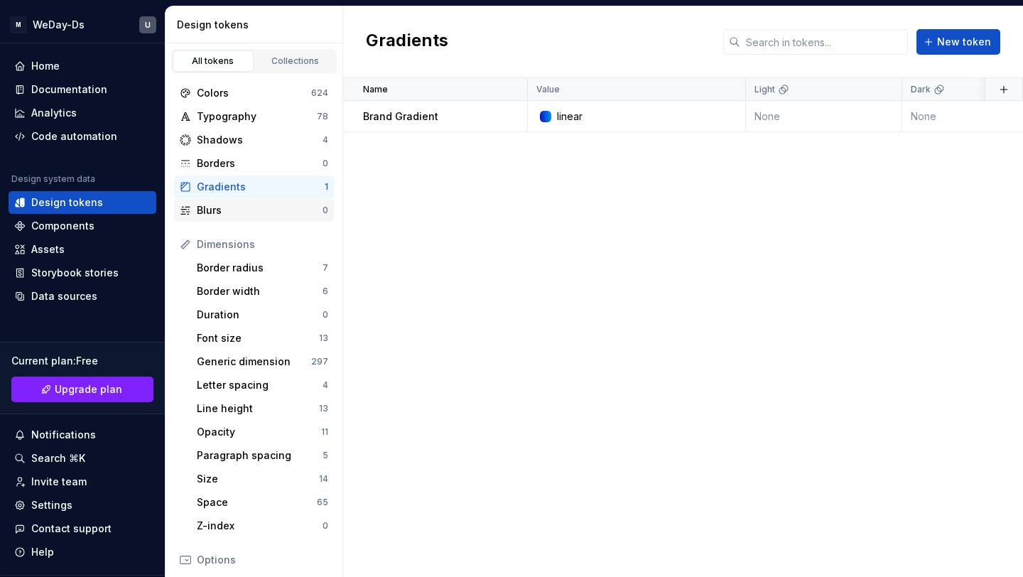
click at [279, 214] on div "Blurs" at bounding box center [260, 210] width 126 height 14
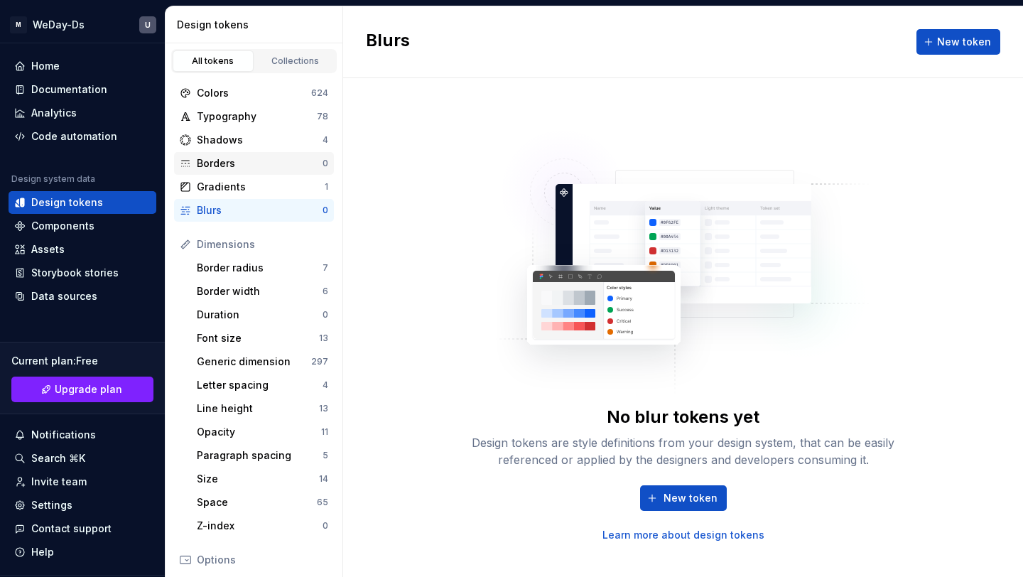
click at [270, 163] on div "Borders" at bounding box center [260, 163] width 126 height 14
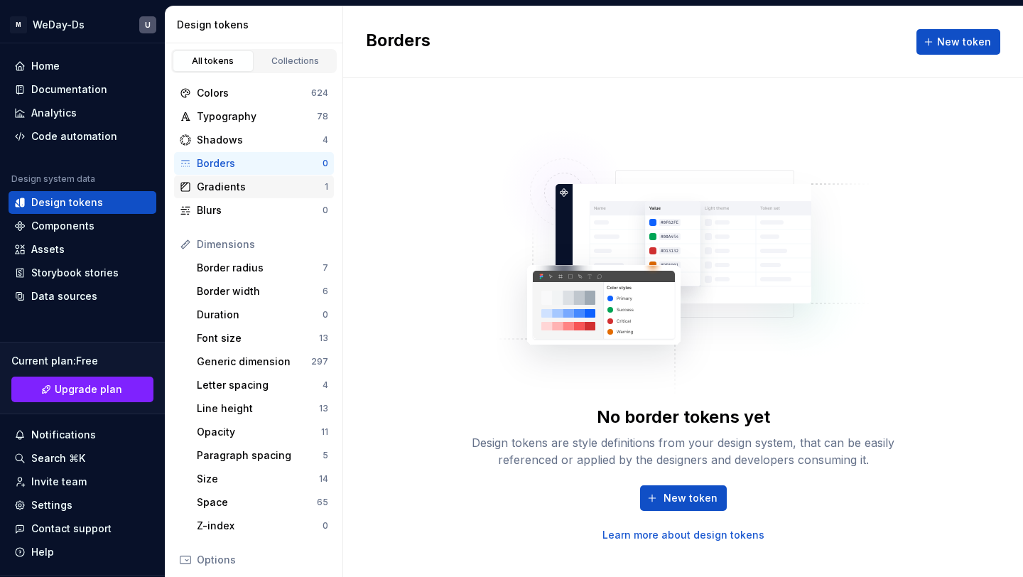
click at [294, 188] on div "Gradients" at bounding box center [261, 187] width 128 height 14
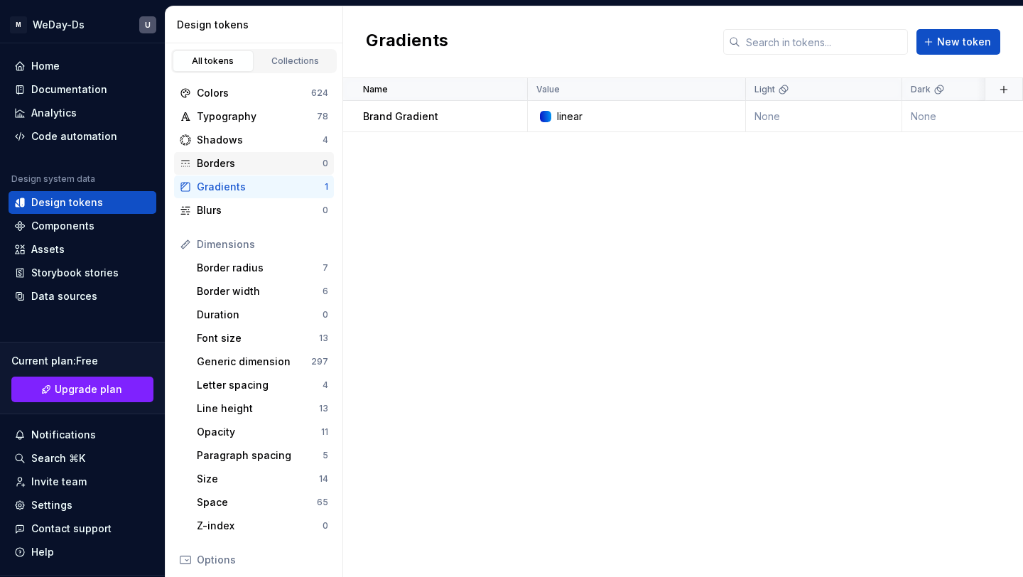
click at [284, 166] on div "Borders" at bounding box center [260, 163] width 126 height 14
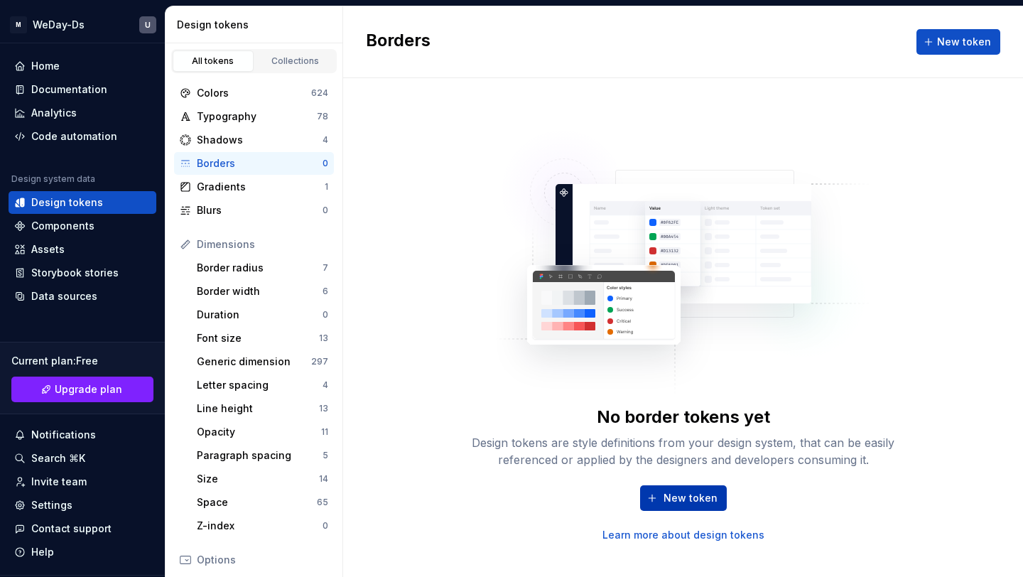
click at [706, 498] on span "New token" at bounding box center [691, 498] width 54 height 14
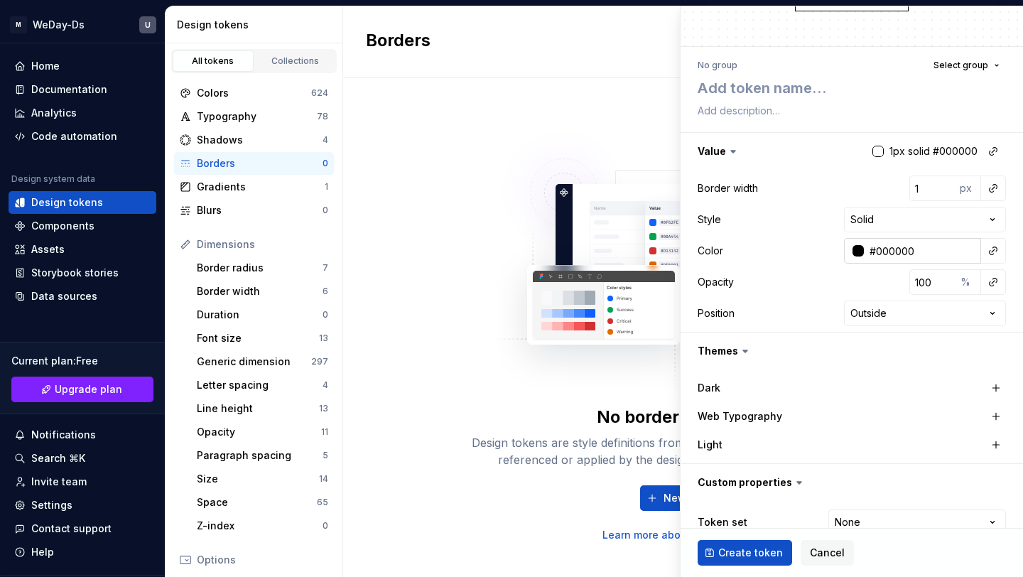
scroll to position [87, 0]
click at [995, 186] on button "button" at bounding box center [994, 189] width 20 height 20
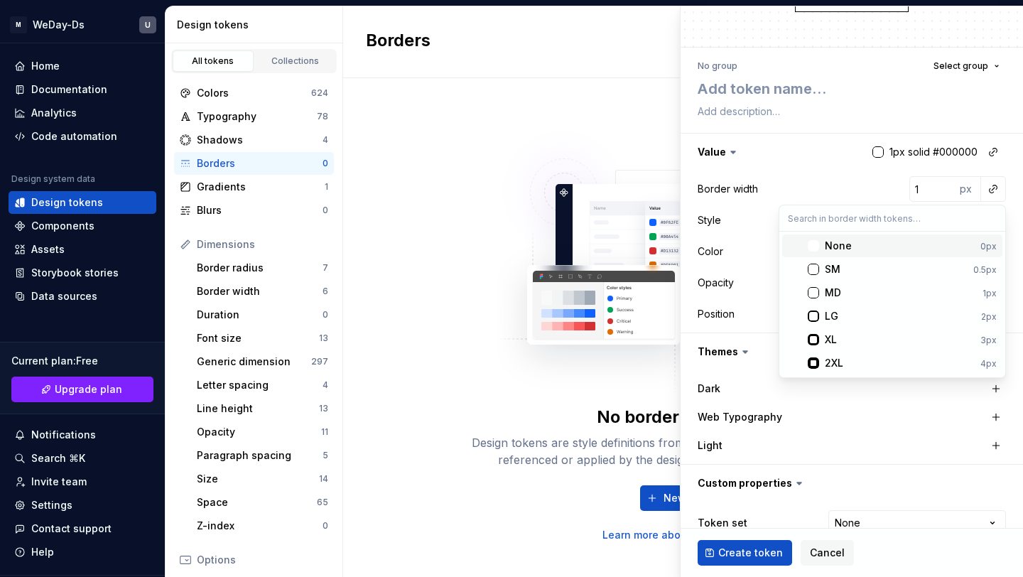
click at [820, 175] on html "M WeDay-Ds U Home Documentation Analytics Code automation Design system data De…" at bounding box center [511, 288] width 1023 height 577
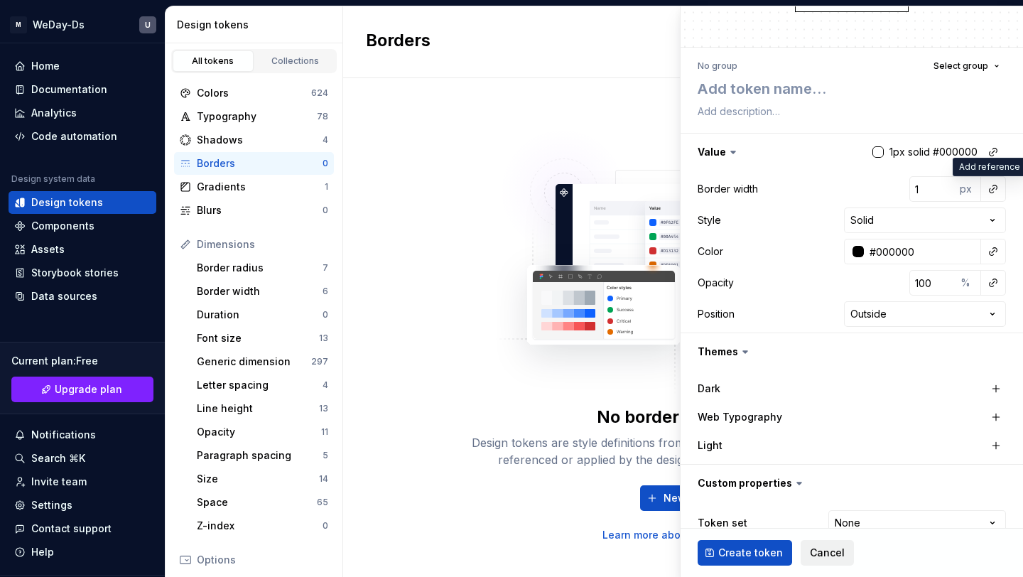
click at [839, 553] on button "Cancel" at bounding box center [827, 553] width 53 height 26
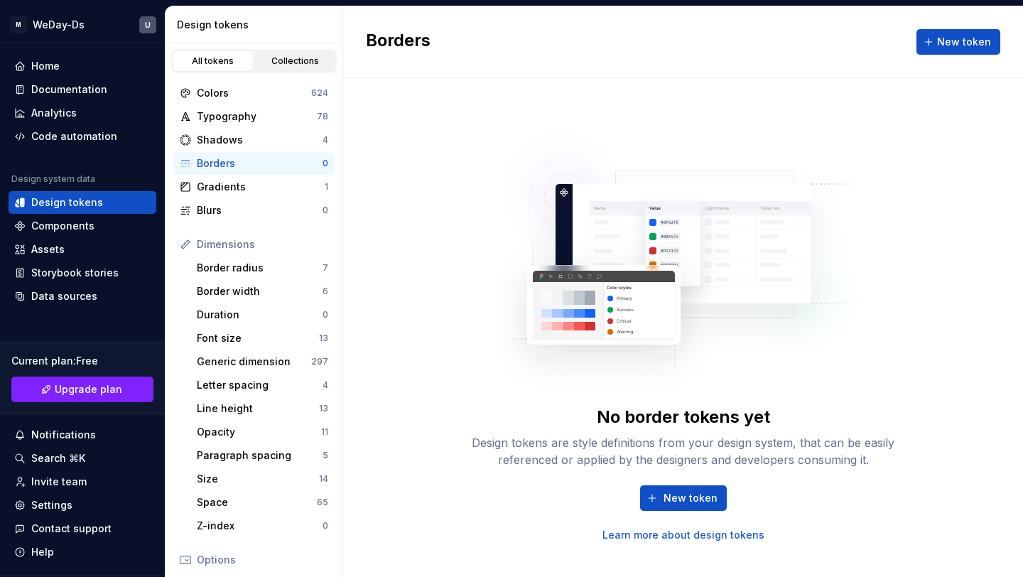
click at [300, 65] on div "Collections" at bounding box center [295, 60] width 71 height 11
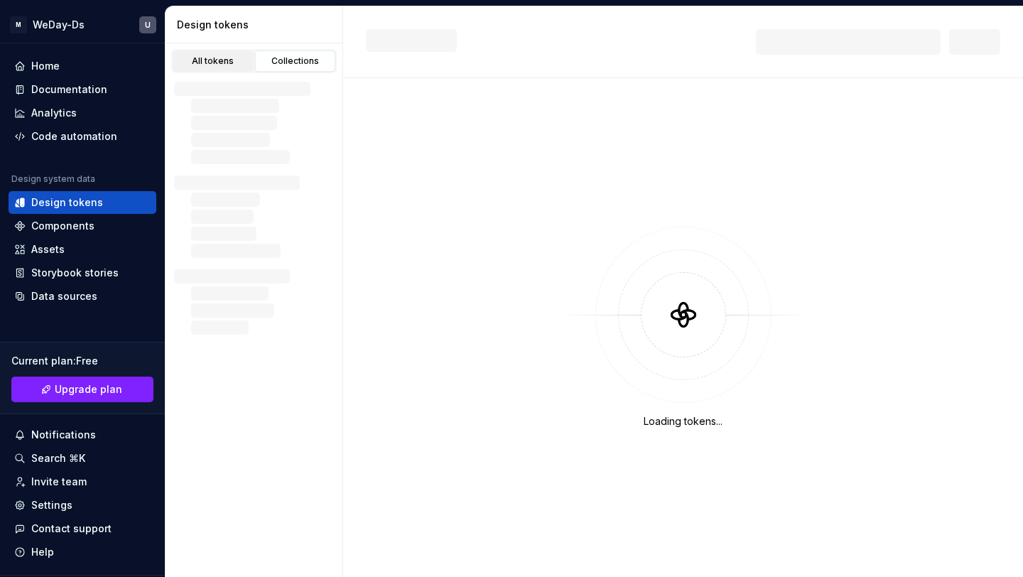
click at [230, 56] on div "All tokens" at bounding box center [213, 60] width 71 height 11
click at [294, 62] on div "Collections" at bounding box center [295, 60] width 71 height 11
click at [218, 53] on link "All tokens" at bounding box center [213, 60] width 81 height 21
click at [86, 225] on div "Components" at bounding box center [62, 226] width 63 height 14
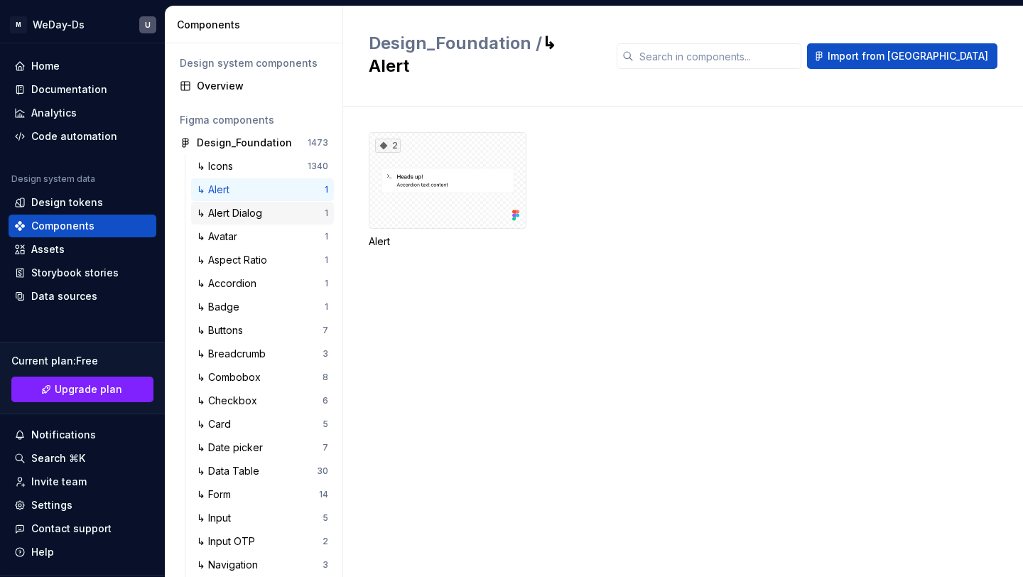
click at [272, 218] on div "↳ Alert Dialog" at bounding box center [261, 213] width 128 height 14
click at [267, 190] on div "↳ Alert" at bounding box center [261, 190] width 128 height 14
click at [414, 163] on div "2" at bounding box center [448, 180] width 158 height 97
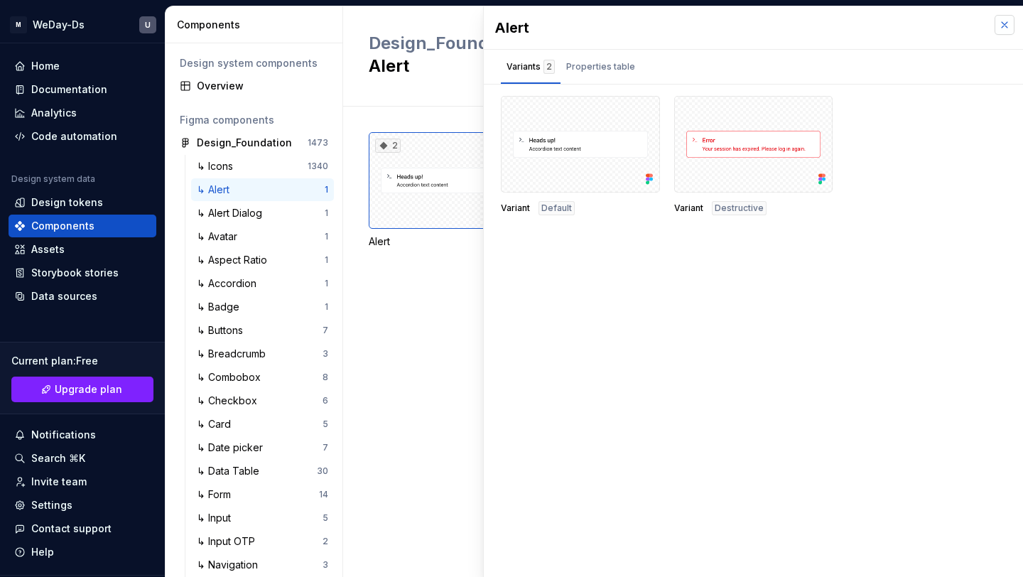
click at [1008, 21] on button "button" at bounding box center [1005, 25] width 20 height 20
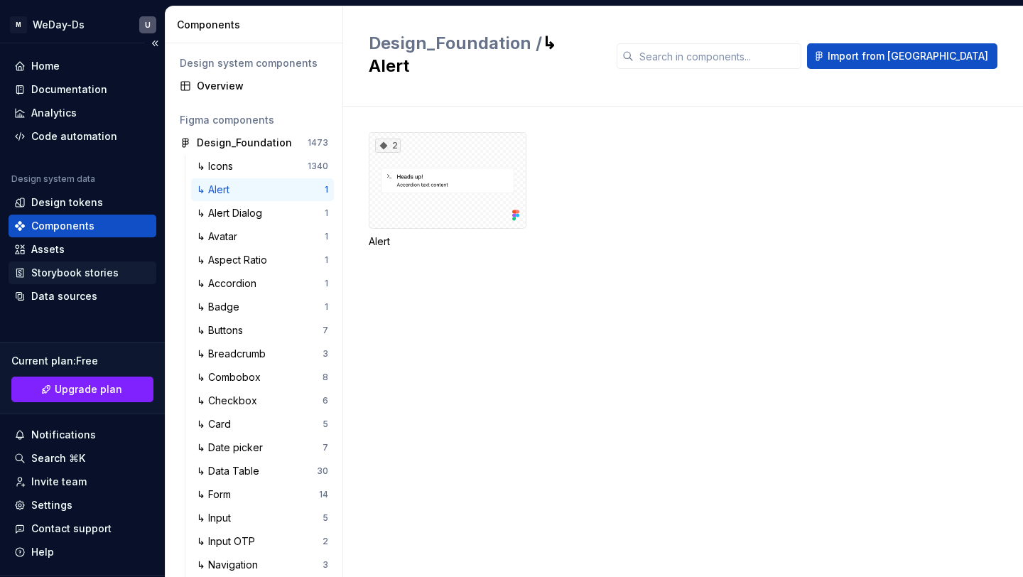
click at [60, 269] on div "Storybook stories" at bounding box center [74, 273] width 87 height 14
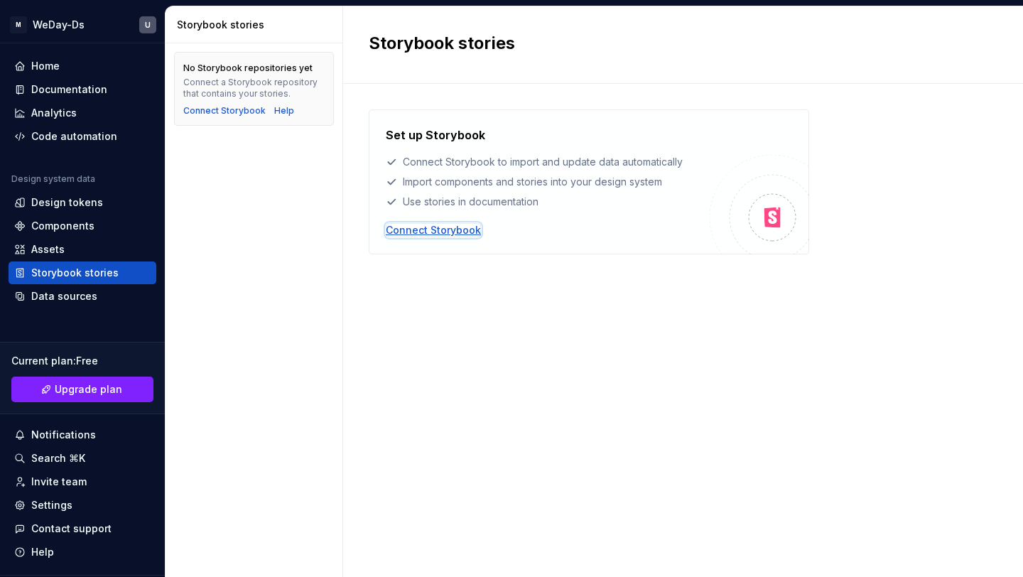
click at [448, 233] on div "Connect Storybook" at bounding box center [433, 230] width 95 height 14
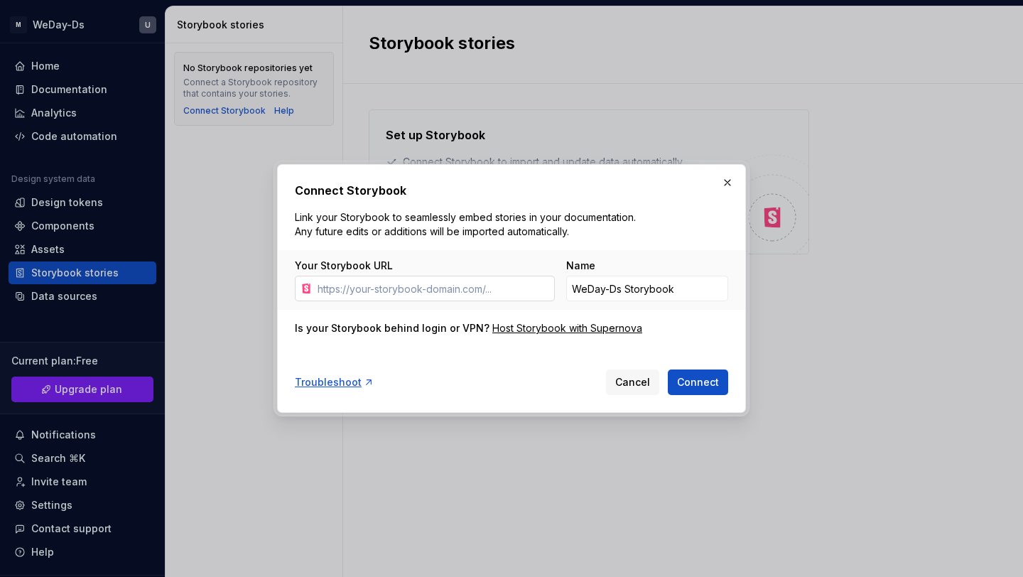
click at [467, 281] on input "Your Storybook URL" at bounding box center [433, 289] width 243 height 26
click at [629, 383] on span "Cancel" at bounding box center [633, 382] width 35 height 14
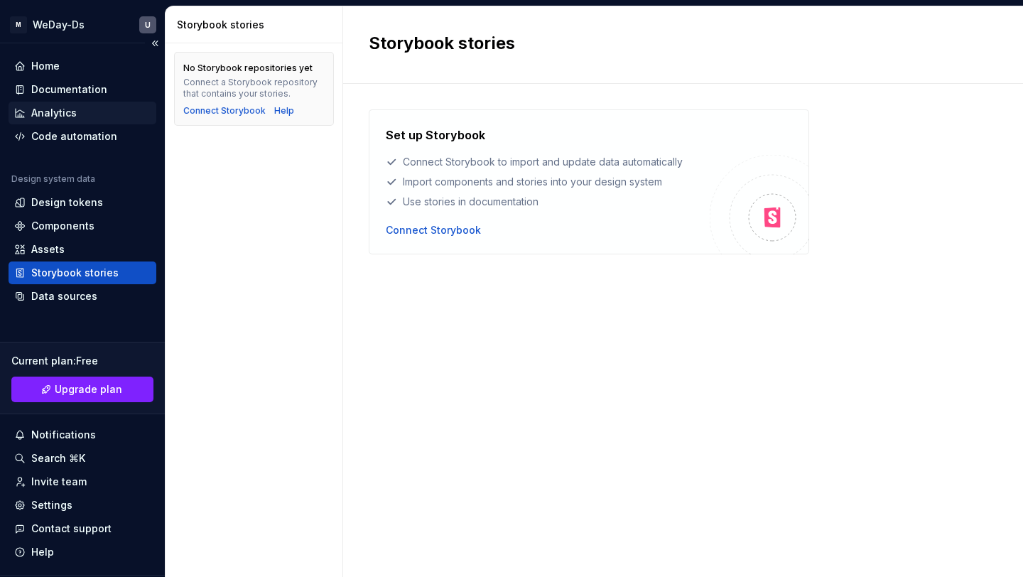
click at [91, 117] on div "Analytics" at bounding box center [82, 113] width 136 height 14
click at [90, 90] on div "Documentation" at bounding box center [69, 89] width 76 height 14
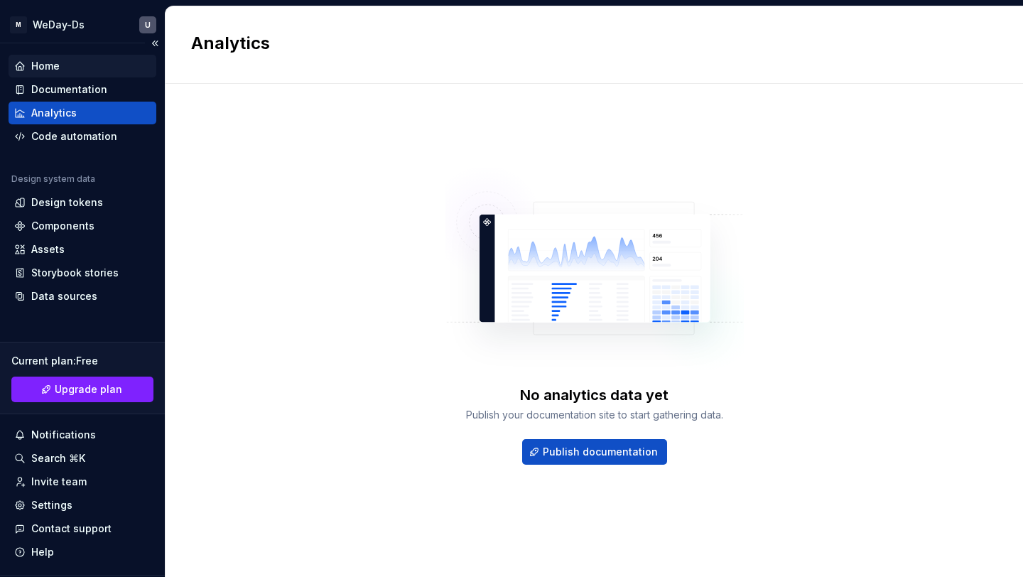
click at [98, 72] on div "Home" at bounding box center [82, 66] width 136 height 14
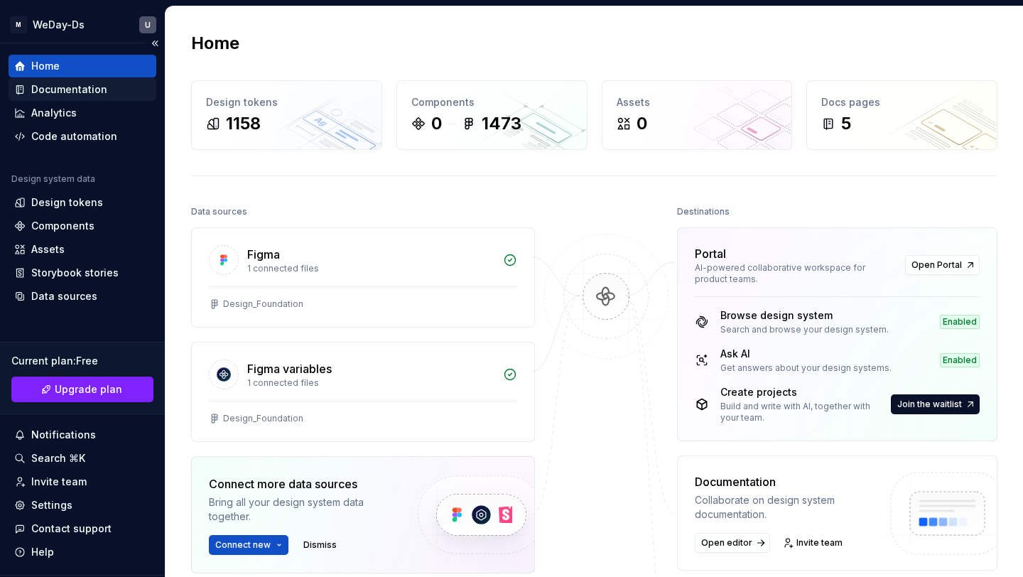
click at [98, 91] on div "Documentation" at bounding box center [69, 89] width 76 height 14
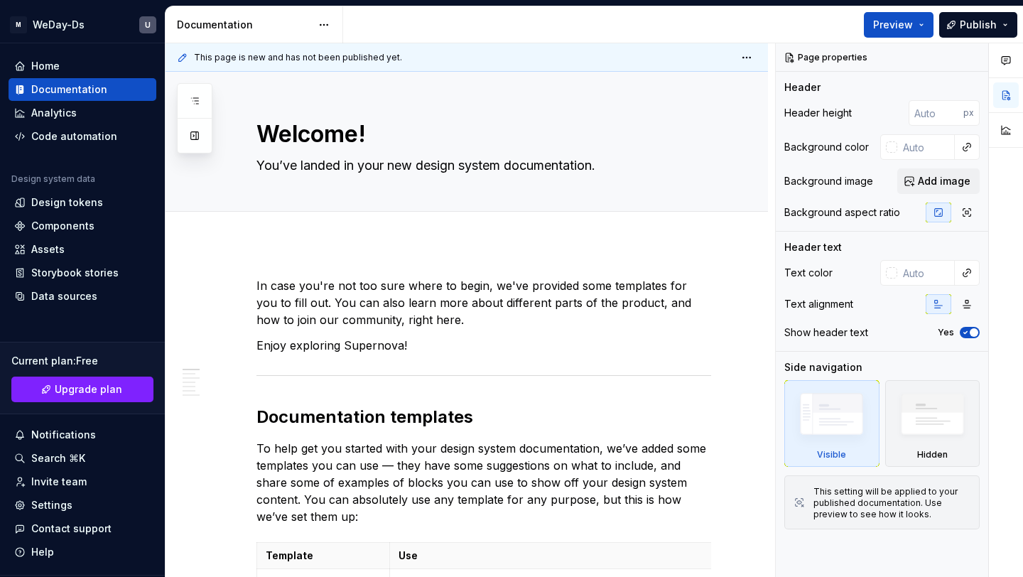
type textarea "*"
